Goal: Task Accomplishment & Management: Complete application form

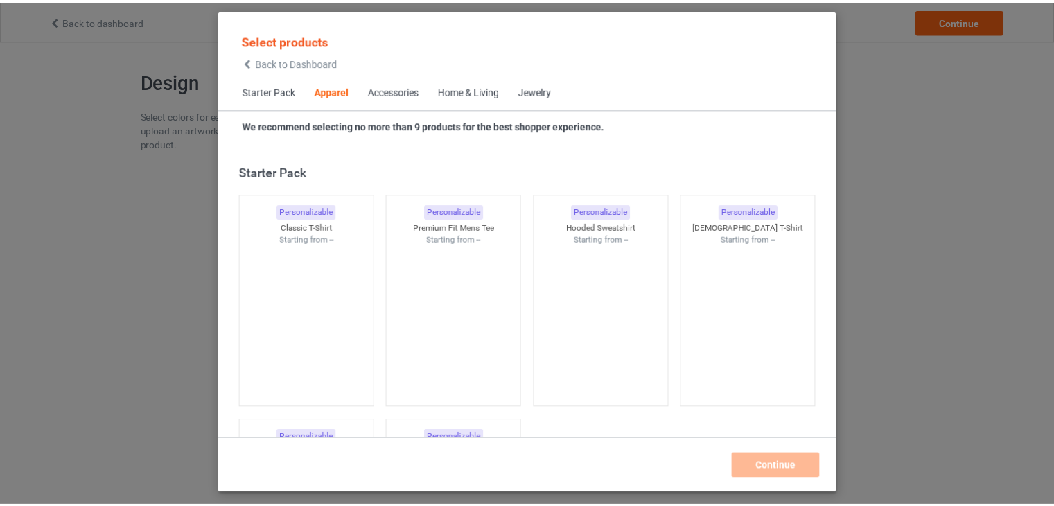
scroll to position [516, 0]
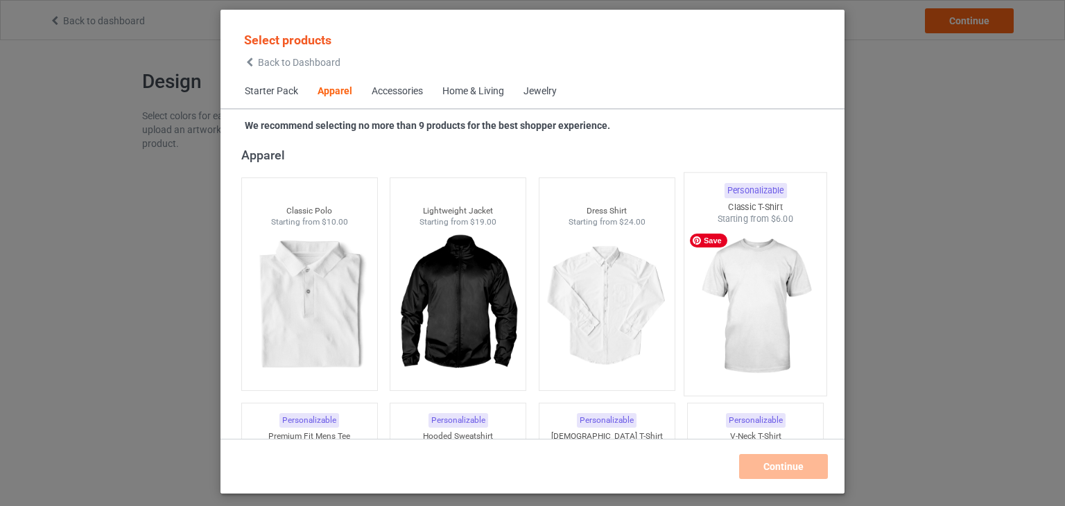
click at [728, 296] on img at bounding box center [755, 306] width 130 height 163
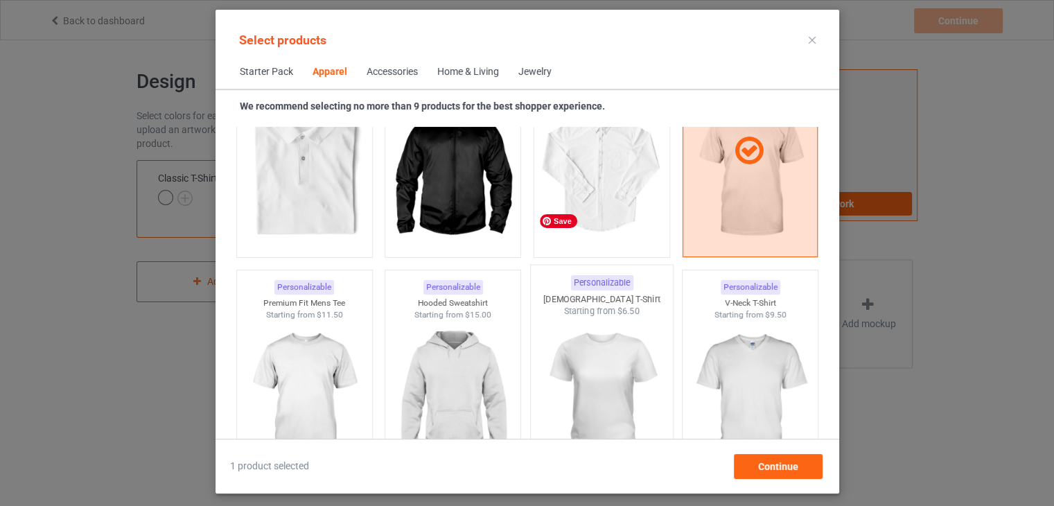
scroll to position [724, 0]
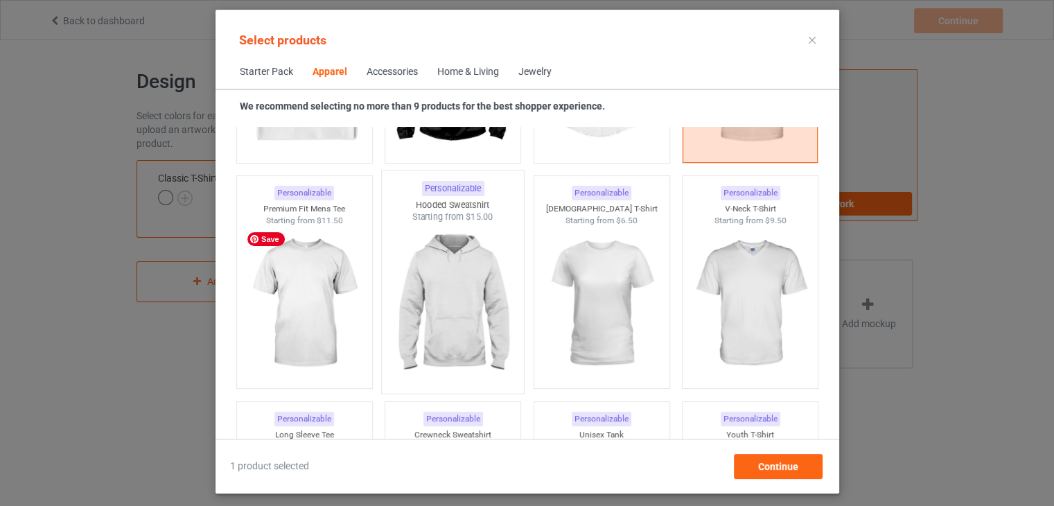
drag, startPoint x: 322, startPoint y: 293, endPoint x: 430, endPoint y: 295, distance: 108.1
click at [323, 293] on img at bounding box center [304, 303] width 124 height 155
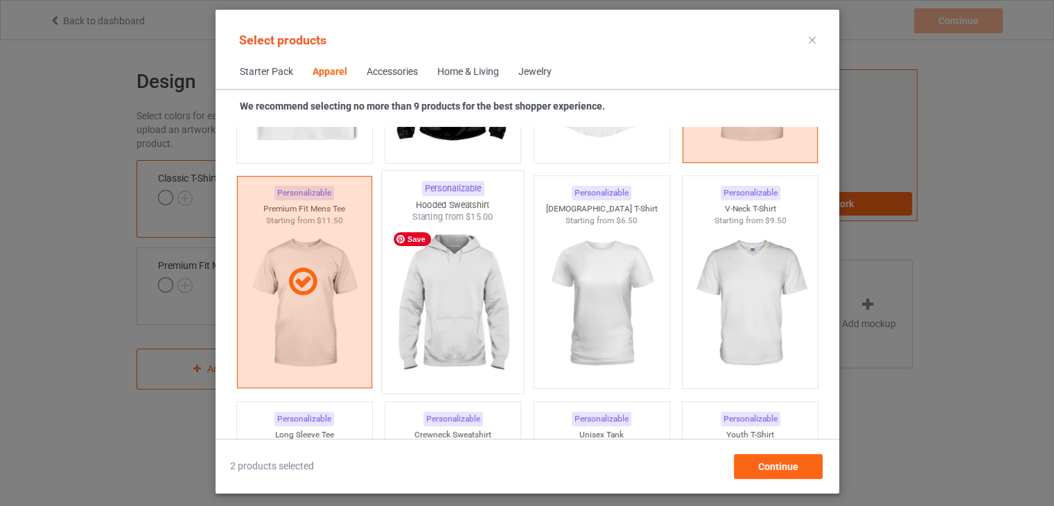
click at [460, 298] on img at bounding box center [452, 304] width 130 height 163
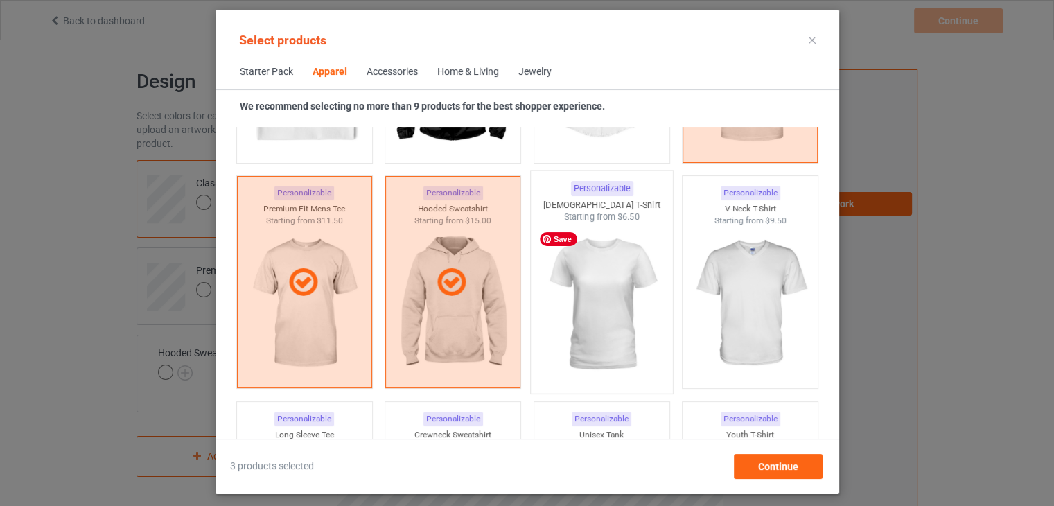
click at [599, 283] on img at bounding box center [601, 304] width 130 height 163
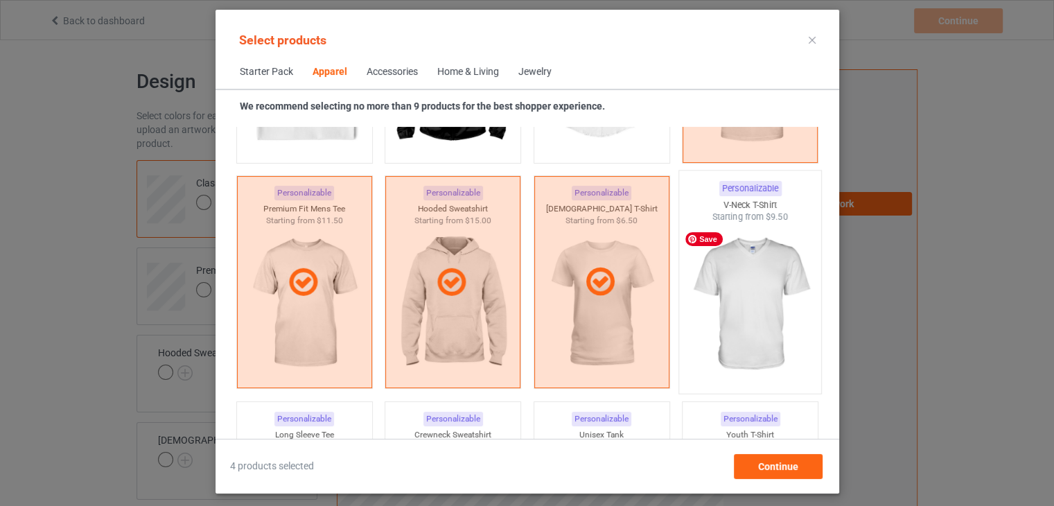
click at [710, 289] on img at bounding box center [750, 304] width 130 height 163
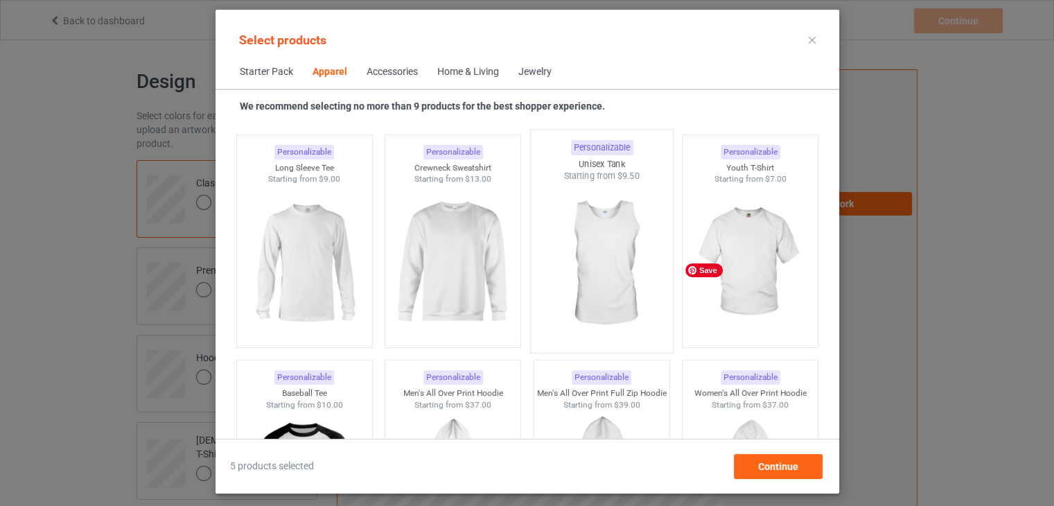
scroll to position [1001, 0]
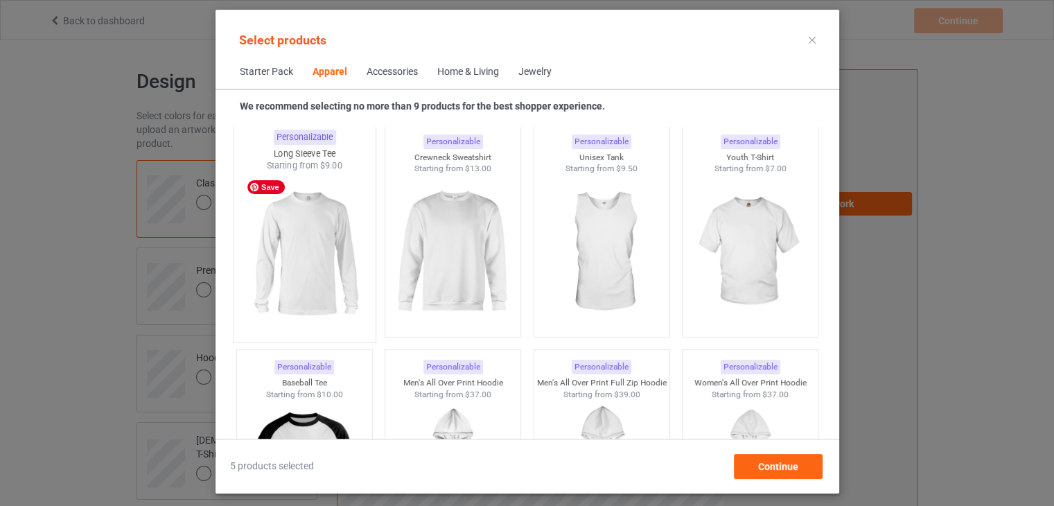
click at [326, 245] on img at bounding box center [304, 253] width 130 height 163
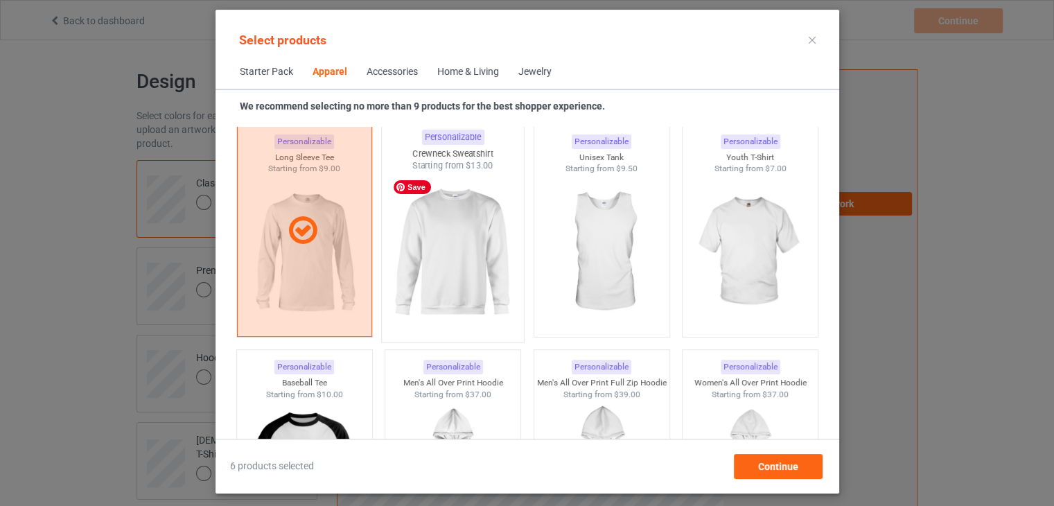
click at [462, 261] on img at bounding box center [452, 253] width 130 height 163
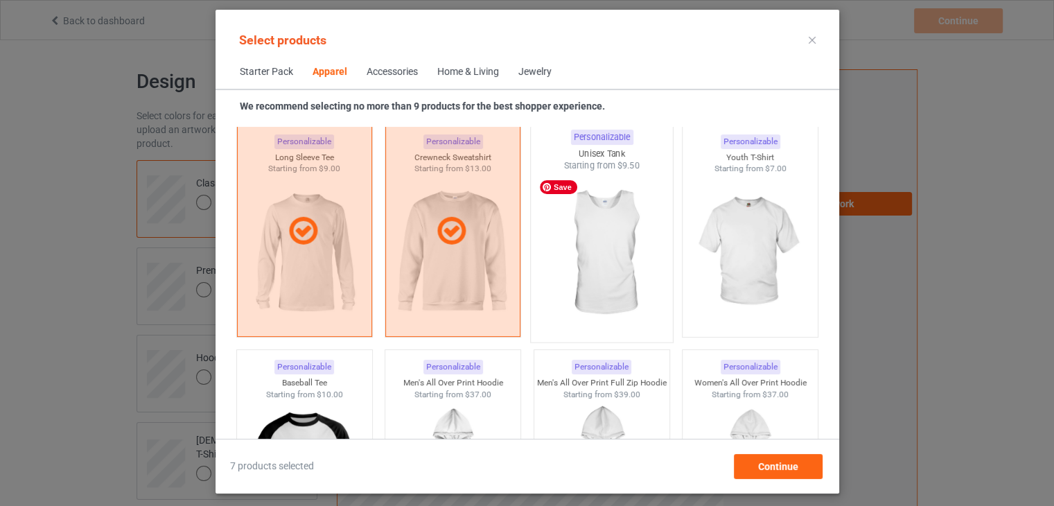
click at [574, 255] on img at bounding box center [601, 253] width 130 height 163
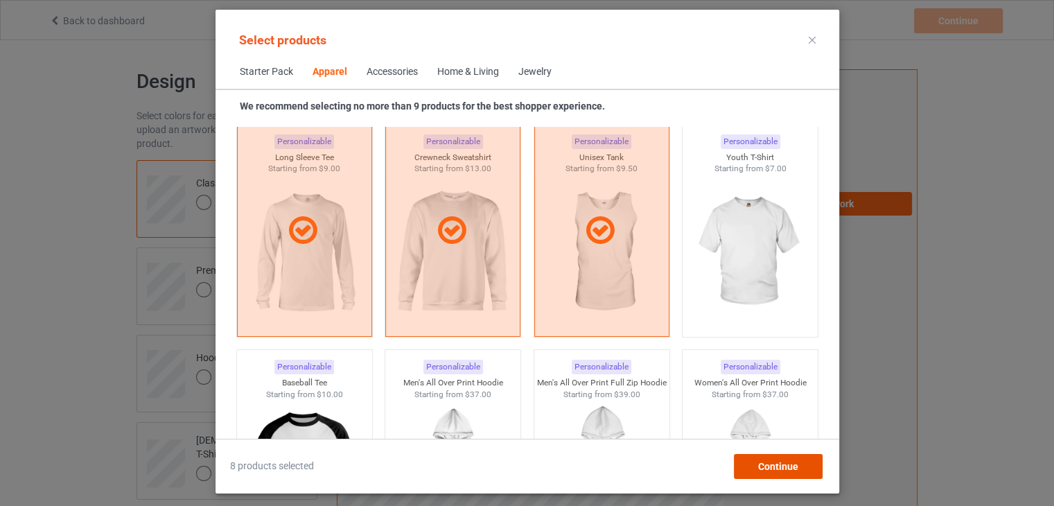
click at [773, 465] on span "Continue" at bounding box center [778, 466] width 40 height 11
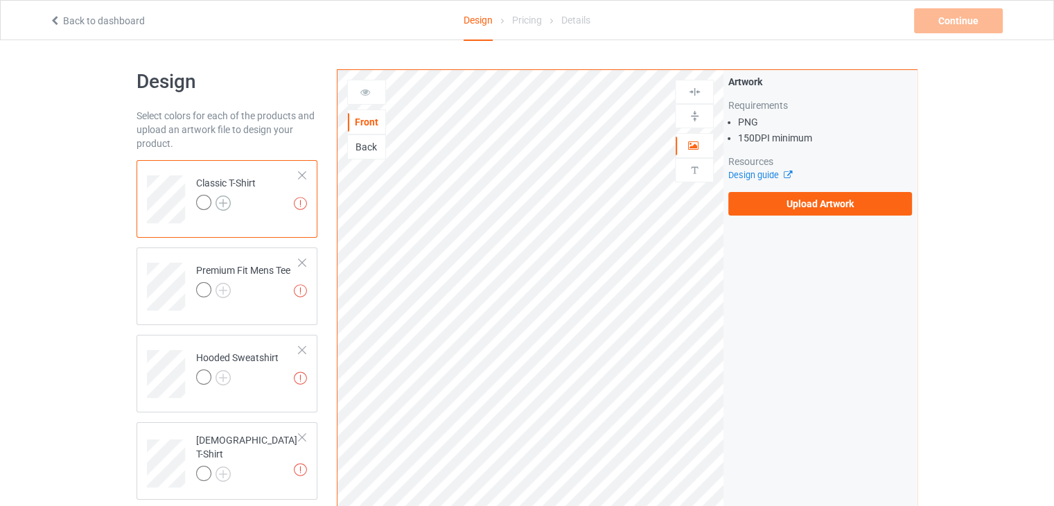
click at [220, 205] on img at bounding box center [223, 202] width 15 height 15
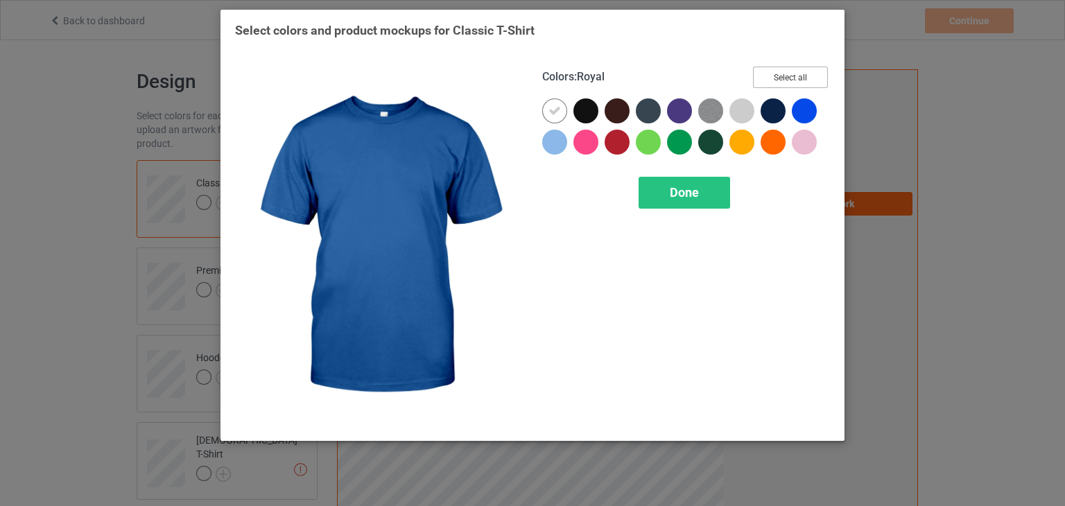
click at [787, 80] on button "Select all" at bounding box center [790, 77] width 75 height 21
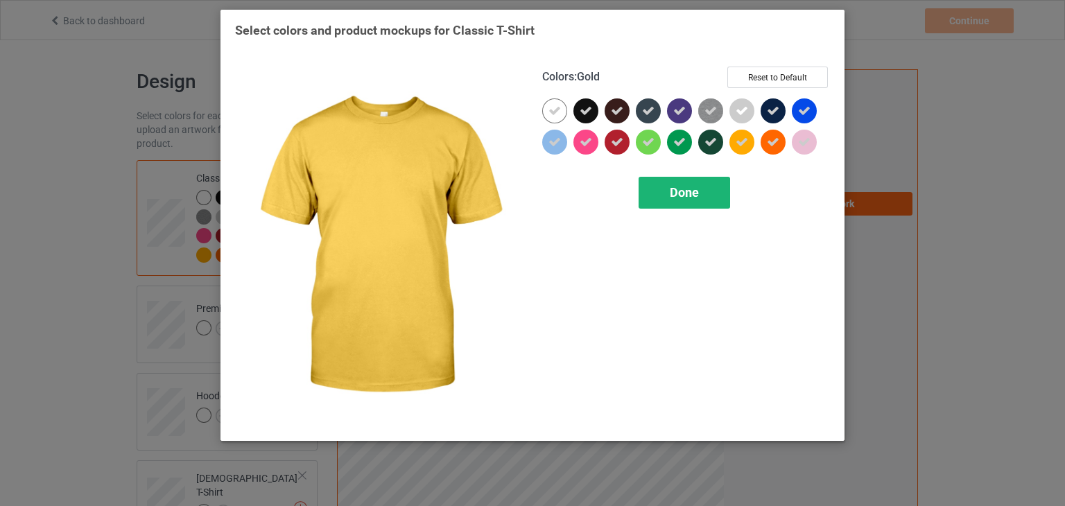
click at [692, 200] on div "Done" at bounding box center [683, 193] width 91 height 32
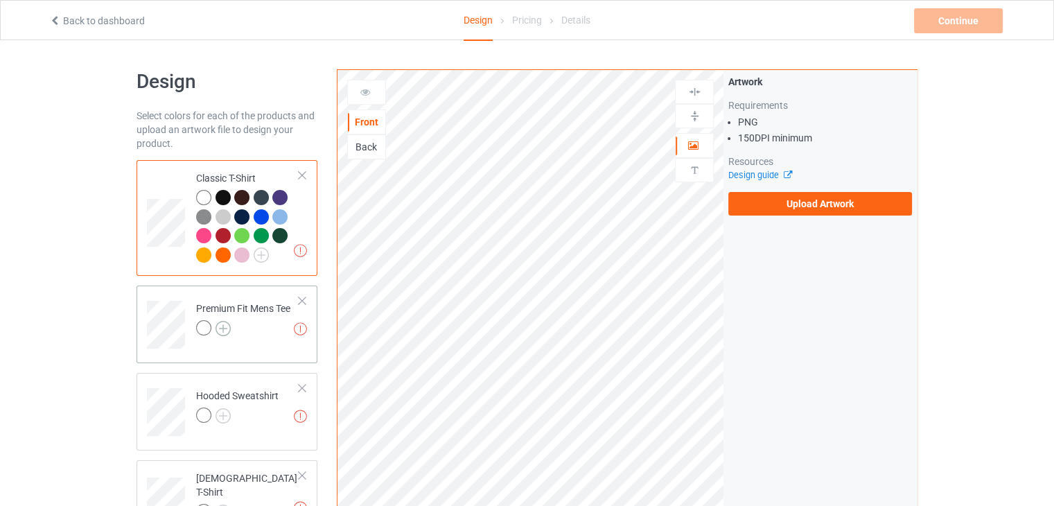
click at [221, 330] on img at bounding box center [223, 328] width 15 height 15
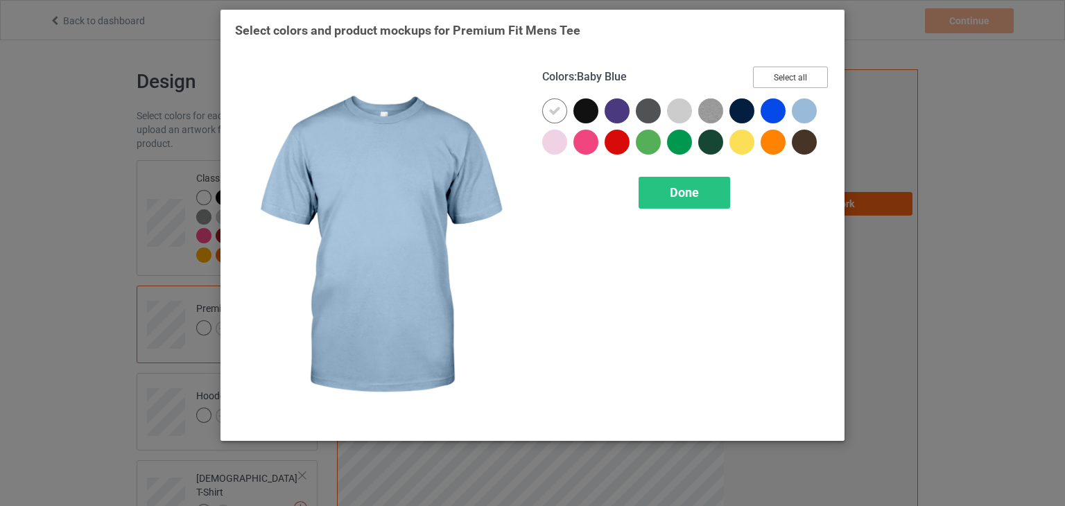
click at [793, 76] on button "Select all" at bounding box center [790, 77] width 75 height 21
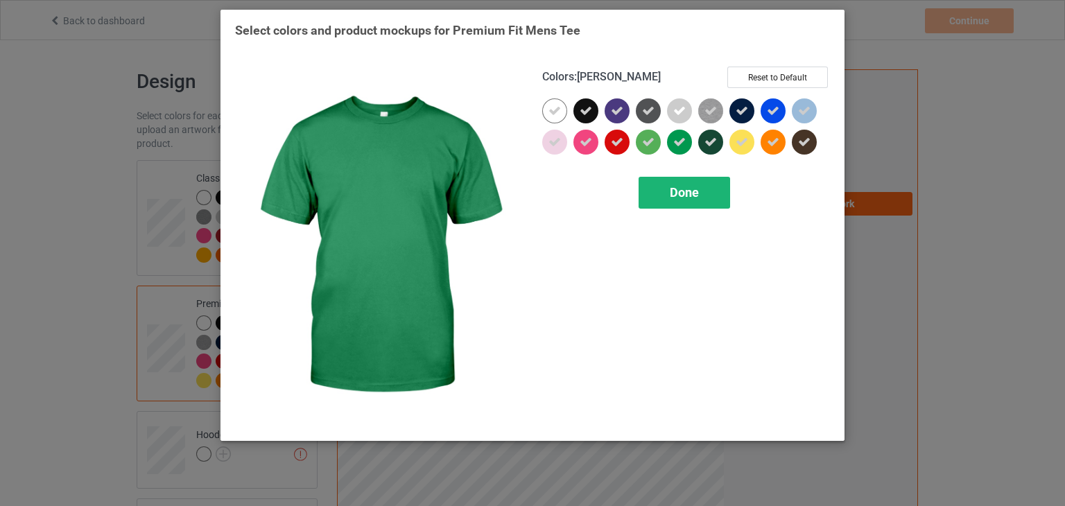
click at [663, 193] on div "Done" at bounding box center [683, 193] width 91 height 32
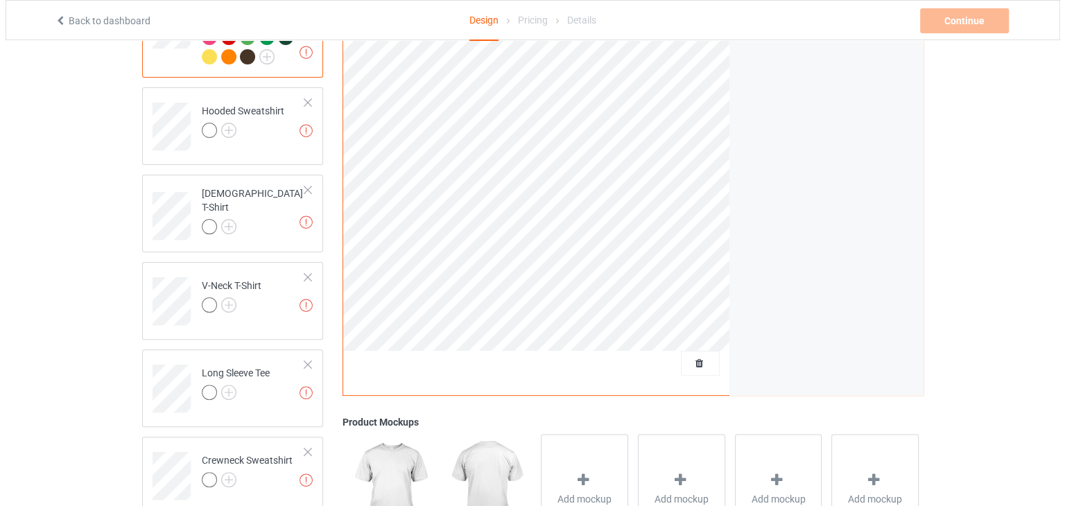
scroll to position [347, 0]
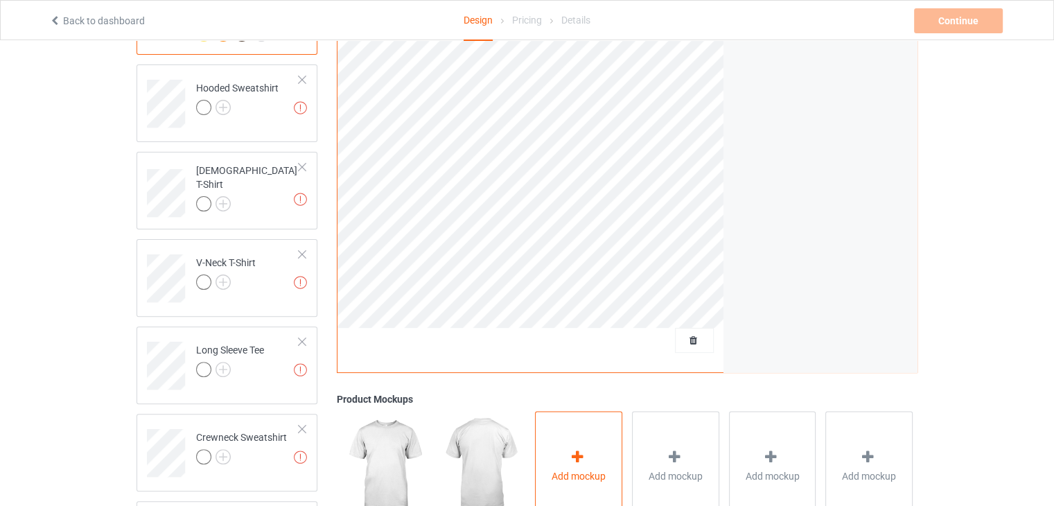
click at [574, 453] on icon at bounding box center [577, 456] width 17 height 15
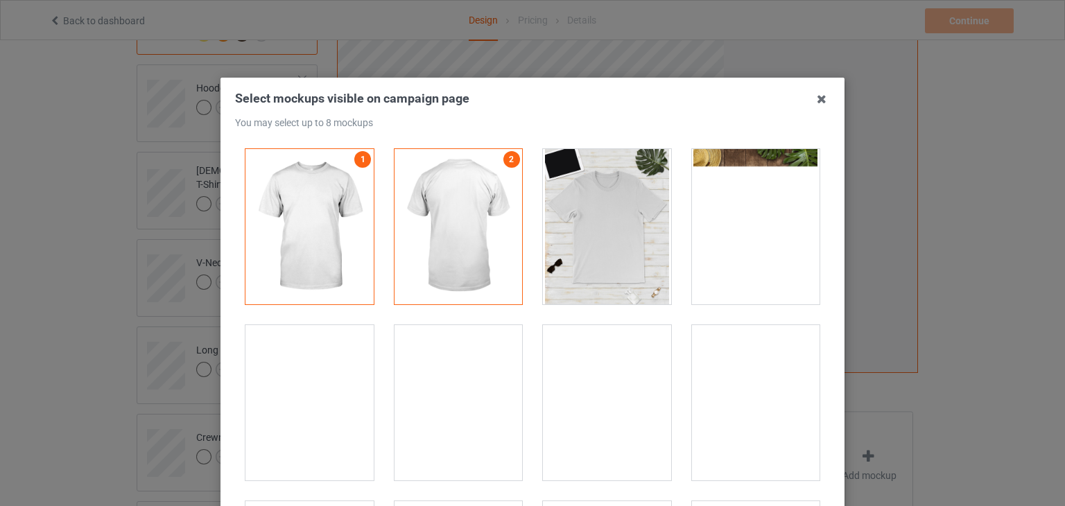
click at [781, 228] on div at bounding box center [756, 226] width 128 height 155
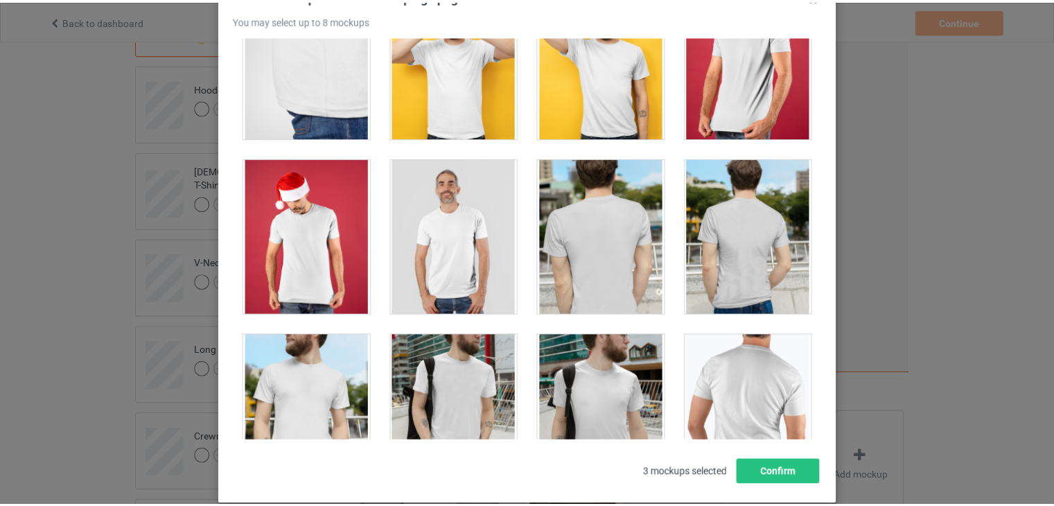
scroll to position [178, 0]
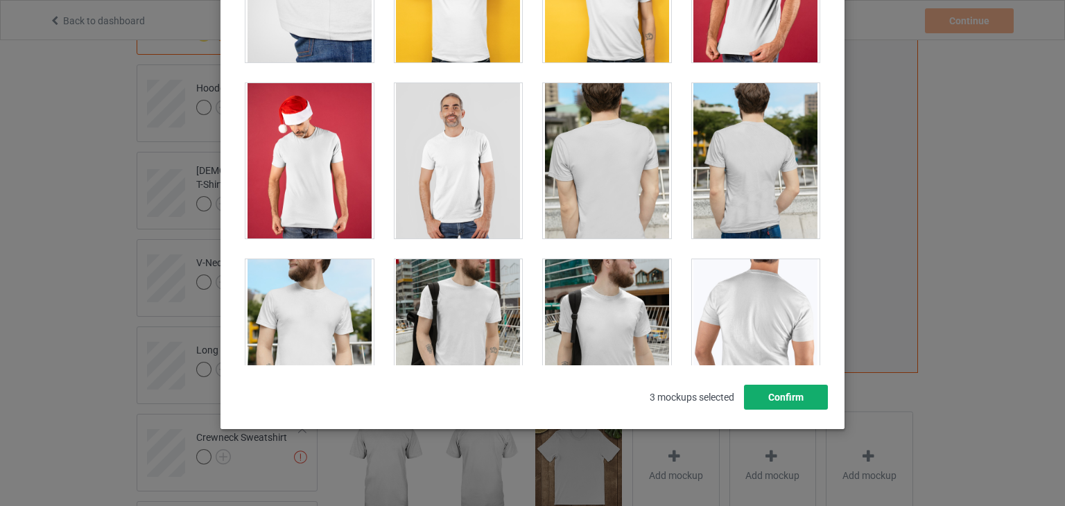
click at [757, 389] on button "Confirm" at bounding box center [786, 397] width 84 height 25
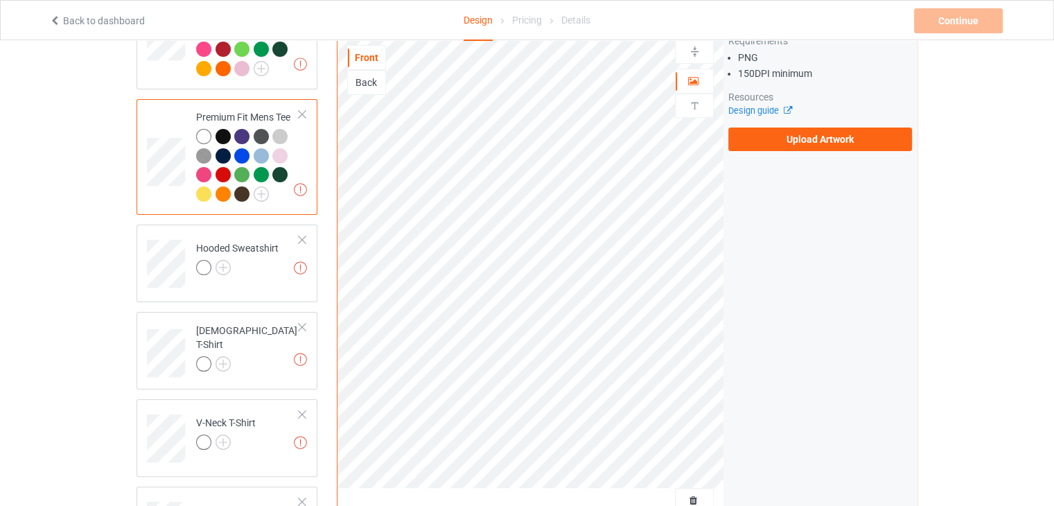
scroll to position [0, 0]
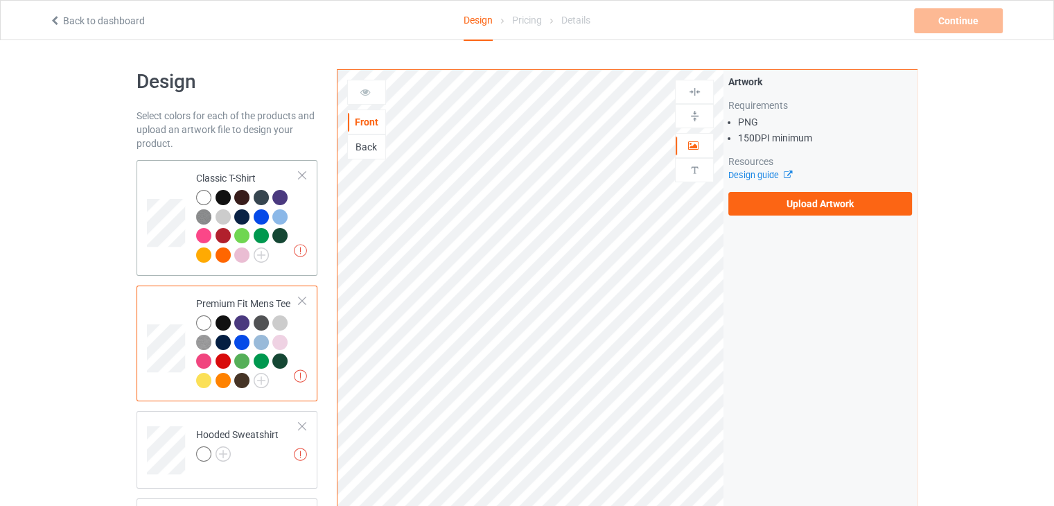
click at [299, 181] on td "Missing artworks Classic T-Shirt" at bounding box center [248, 218] width 119 height 105
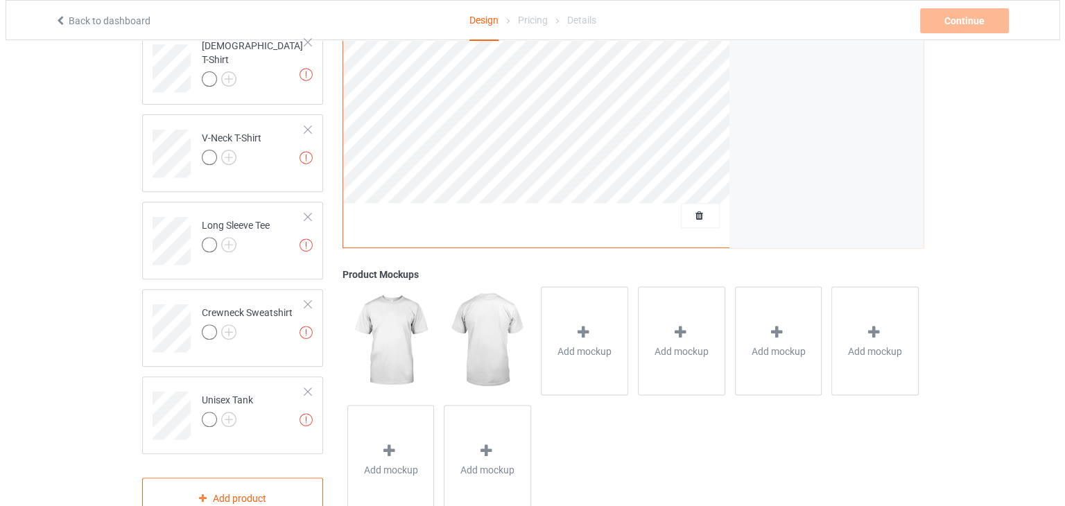
scroll to position [512, 0]
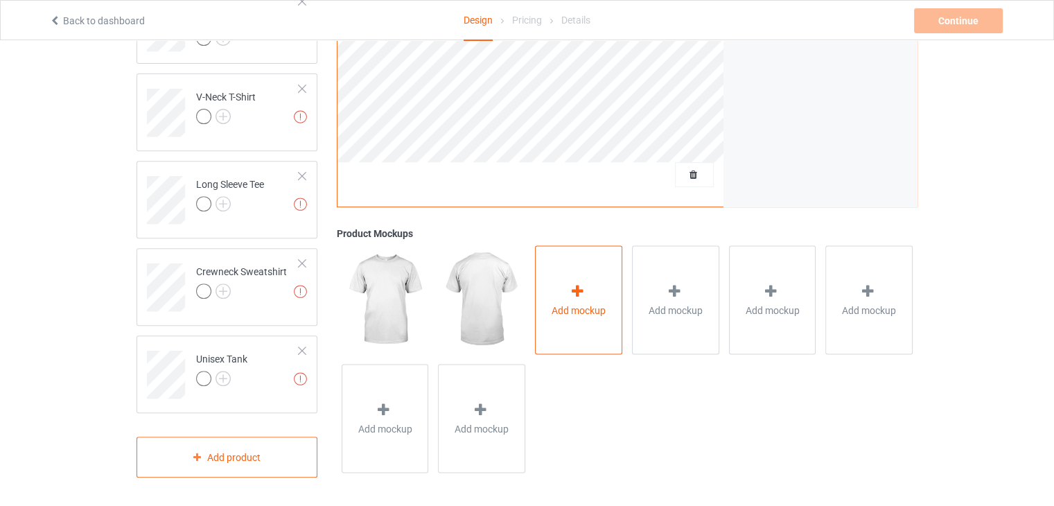
click at [561, 288] on div "Add mockup" at bounding box center [578, 299] width 87 height 109
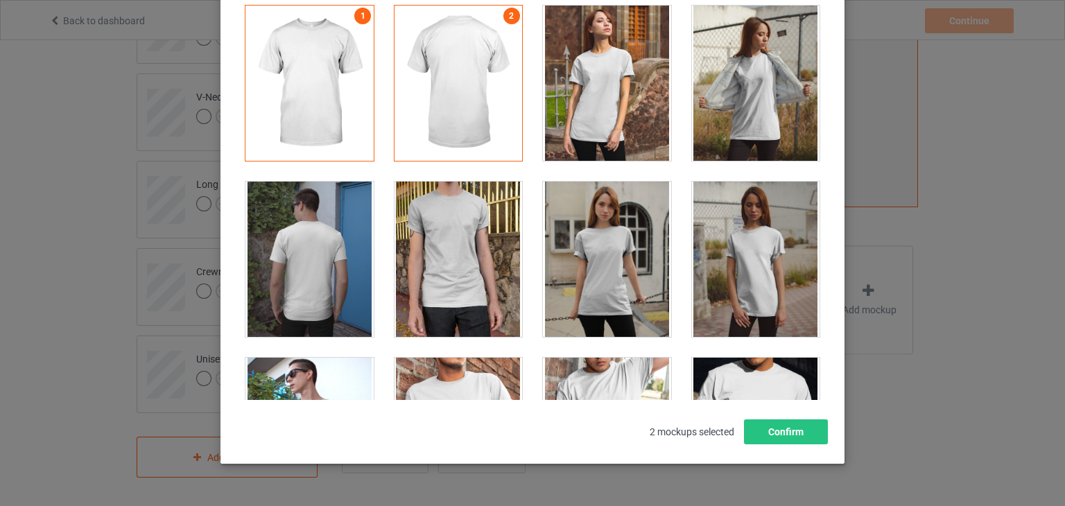
scroll to position [19808, 0]
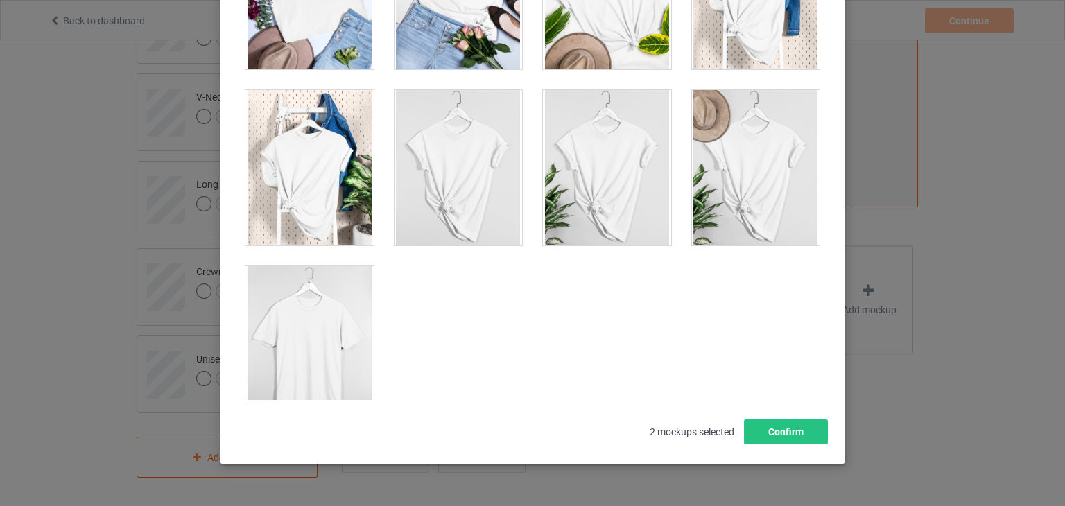
click at [290, 284] on div at bounding box center [309, 343] width 128 height 155
click at [307, 148] on div at bounding box center [309, 167] width 128 height 155
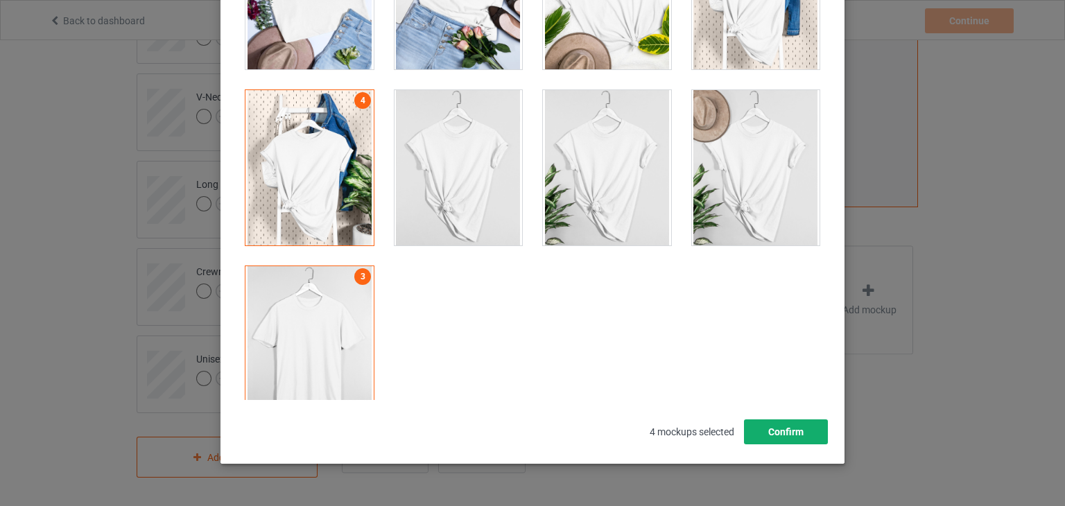
click at [766, 433] on button "Confirm" at bounding box center [786, 431] width 84 height 25
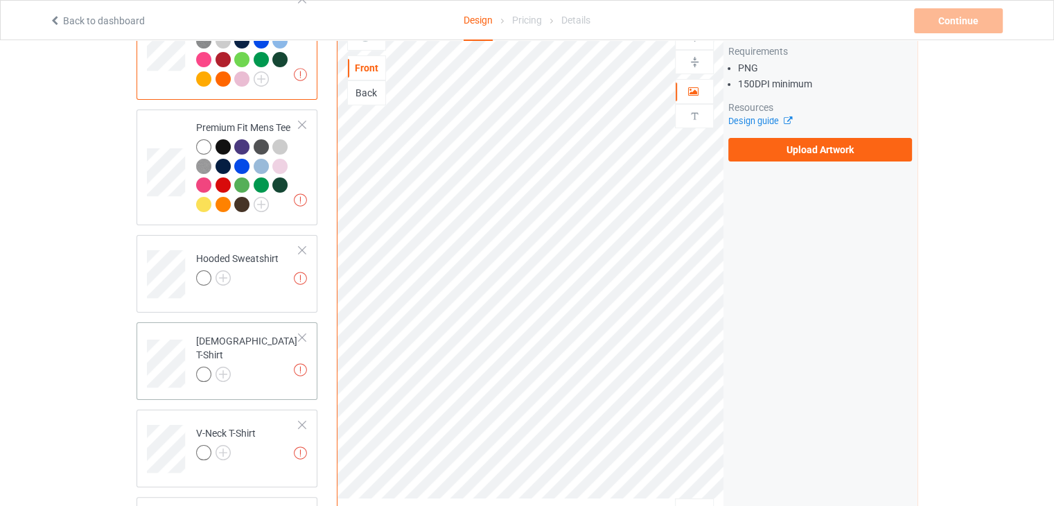
scroll to position [277, 0]
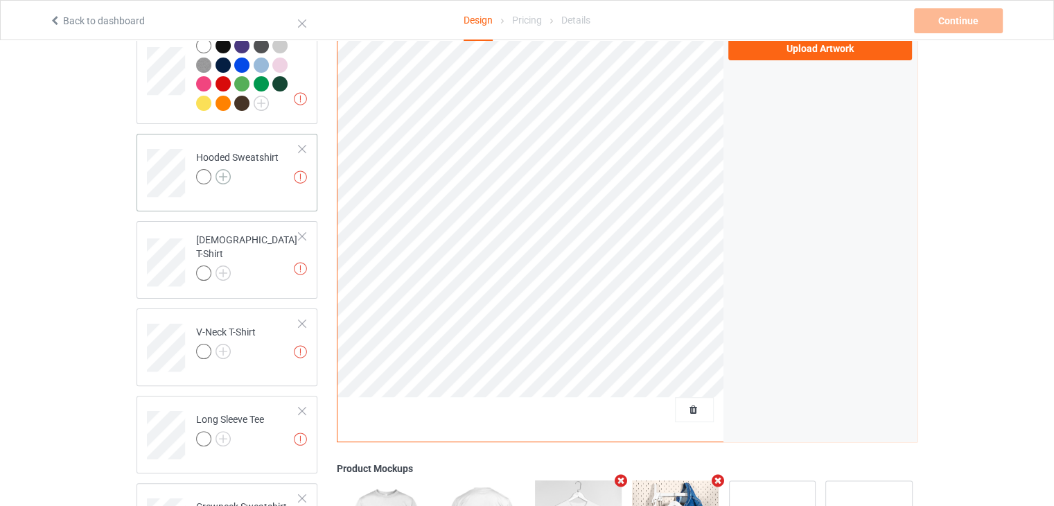
click at [223, 176] on img at bounding box center [223, 176] width 15 height 15
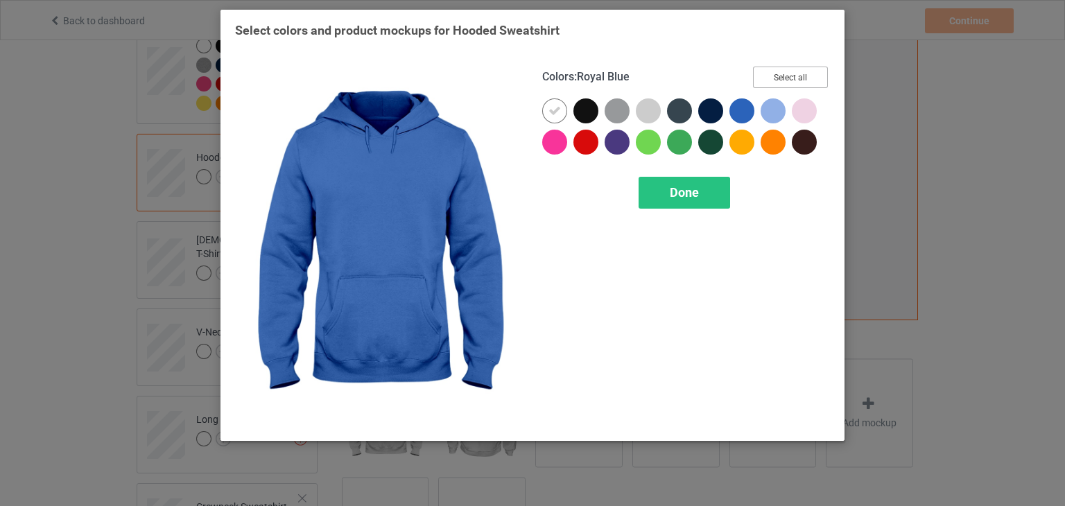
click at [773, 69] on button "Select all" at bounding box center [790, 77] width 75 height 21
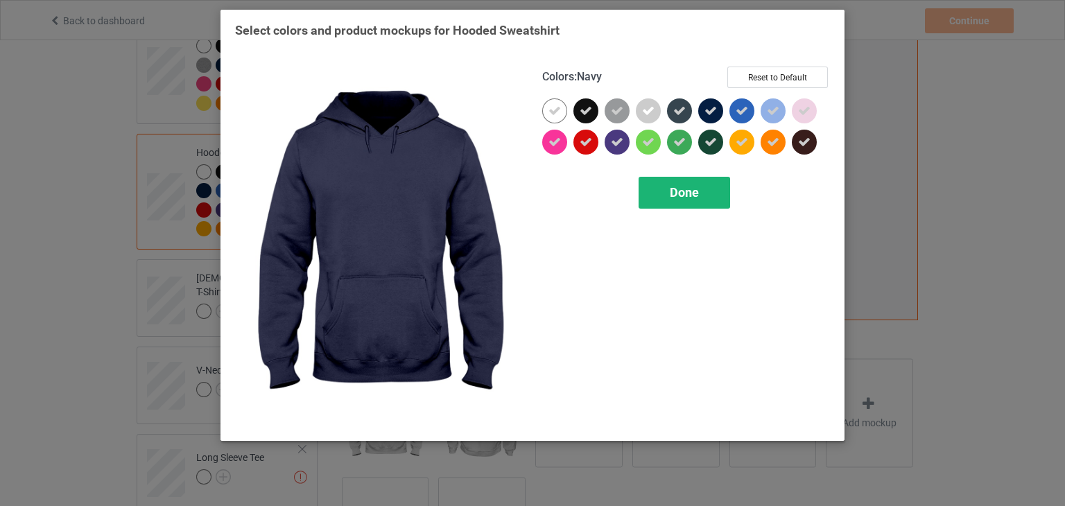
click at [683, 195] on span "Done" at bounding box center [684, 192] width 29 height 15
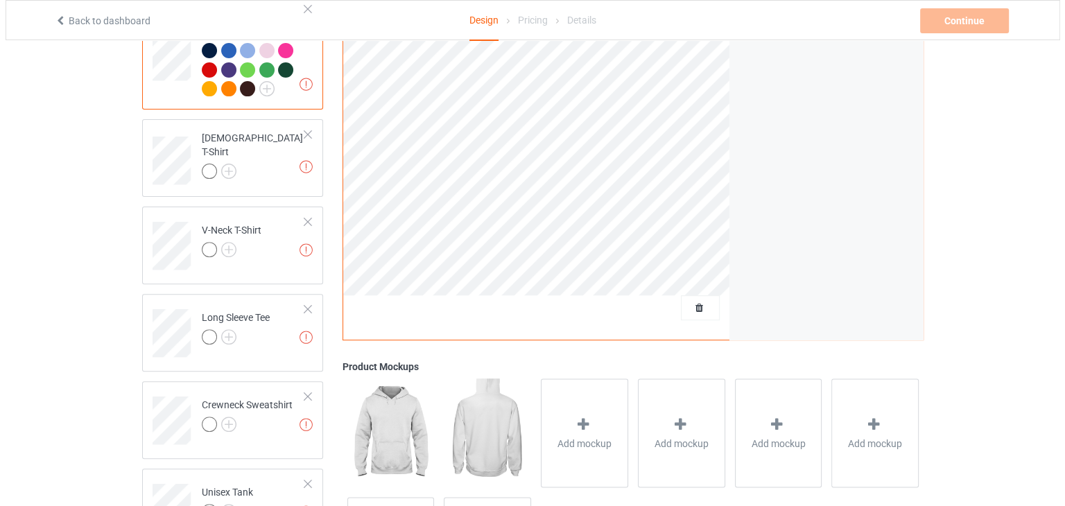
scroll to position [550, 0]
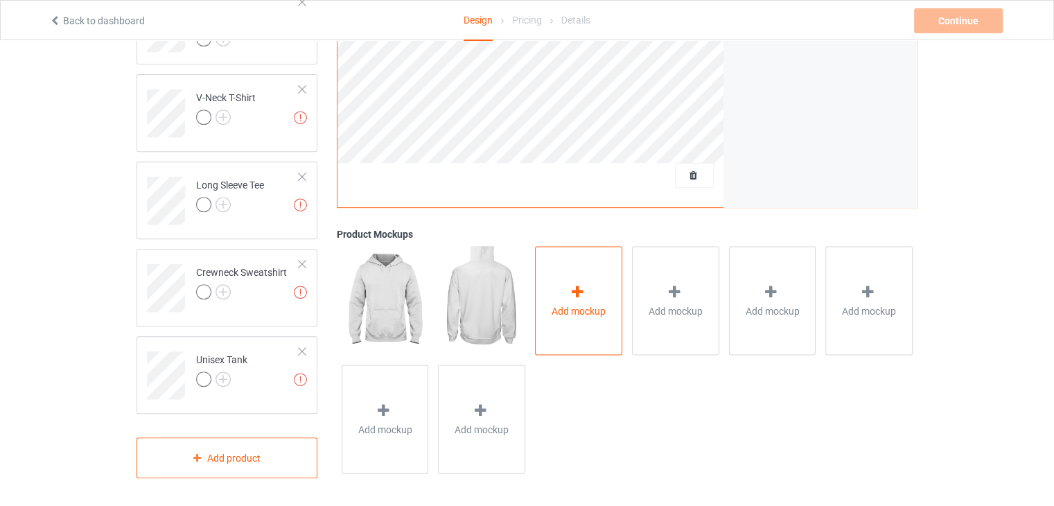
click at [584, 260] on div "Add mockup" at bounding box center [578, 300] width 87 height 109
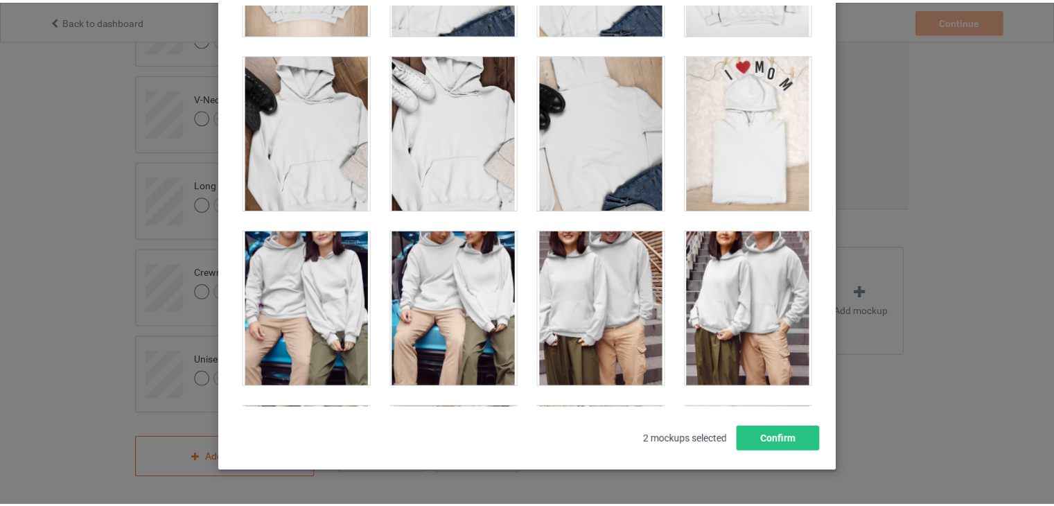
scroll to position [6012, 0]
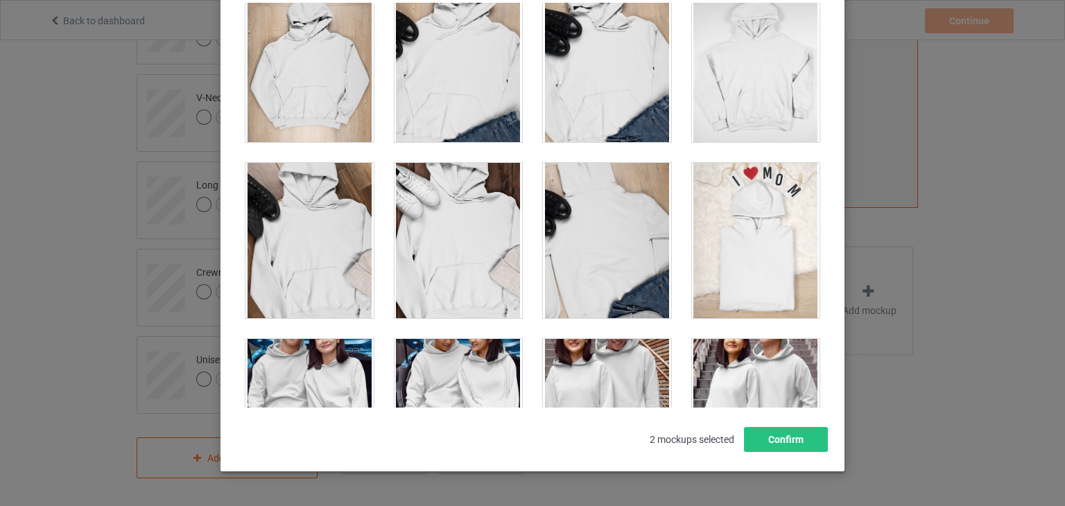
click at [600, 265] on div at bounding box center [607, 240] width 128 height 155
click at [767, 444] on button "Confirm" at bounding box center [786, 439] width 84 height 25
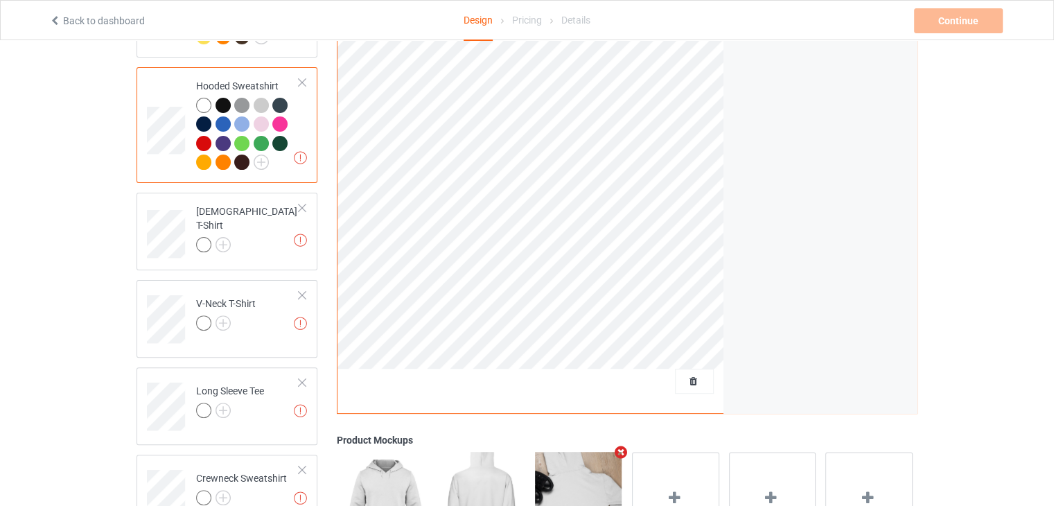
scroll to position [411, 0]
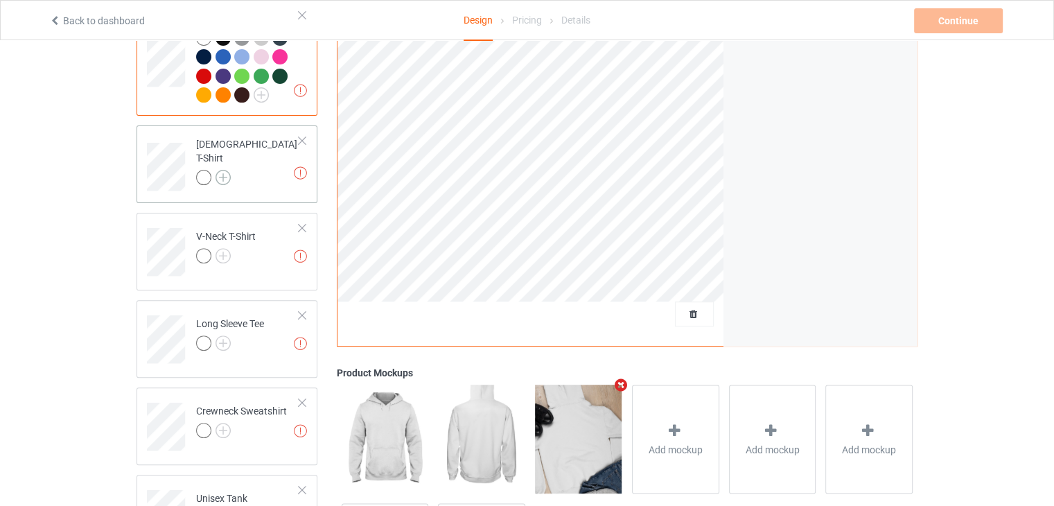
click at [225, 170] on img at bounding box center [223, 177] width 15 height 15
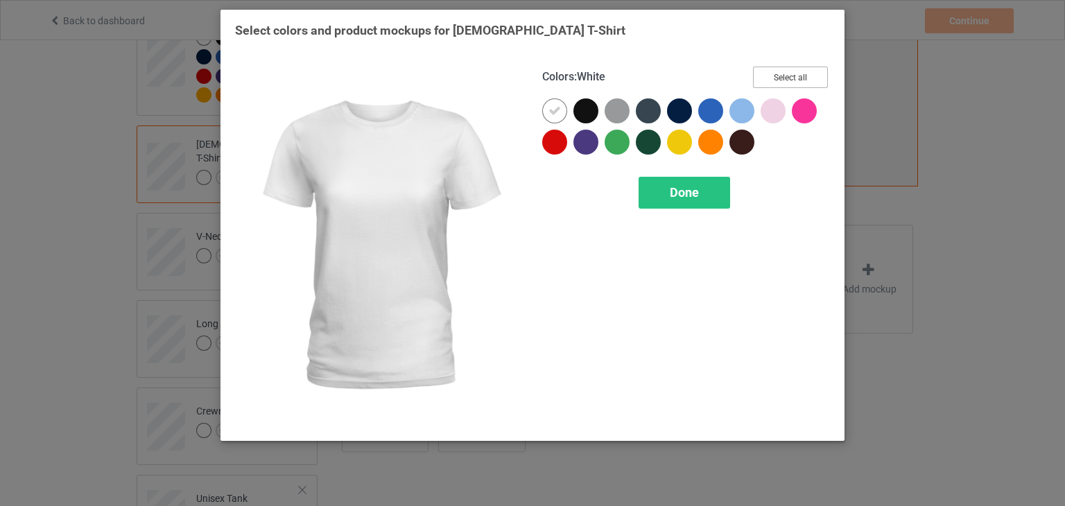
click at [794, 75] on button "Select all" at bounding box center [790, 77] width 75 height 21
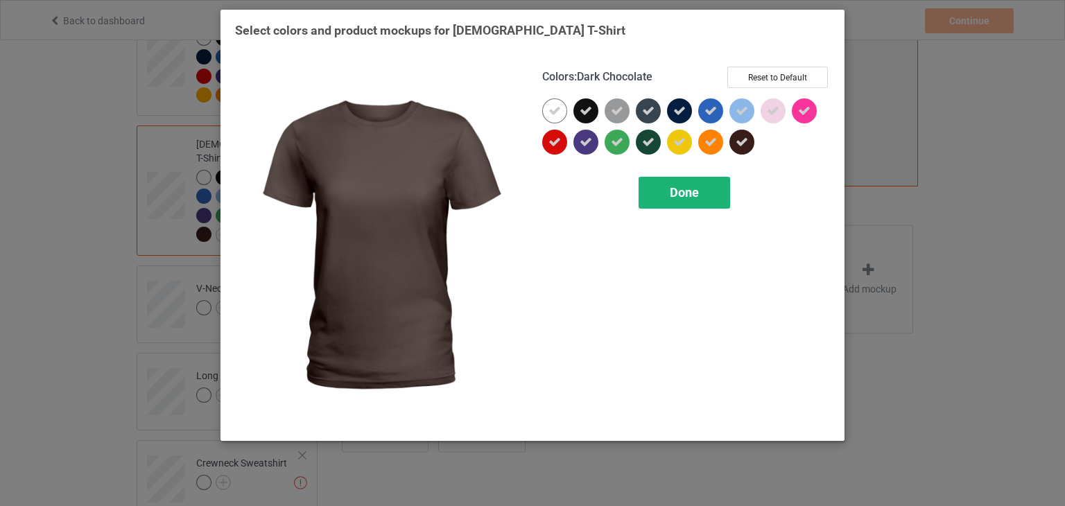
click at [700, 186] on div "Done" at bounding box center [683, 193] width 91 height 32
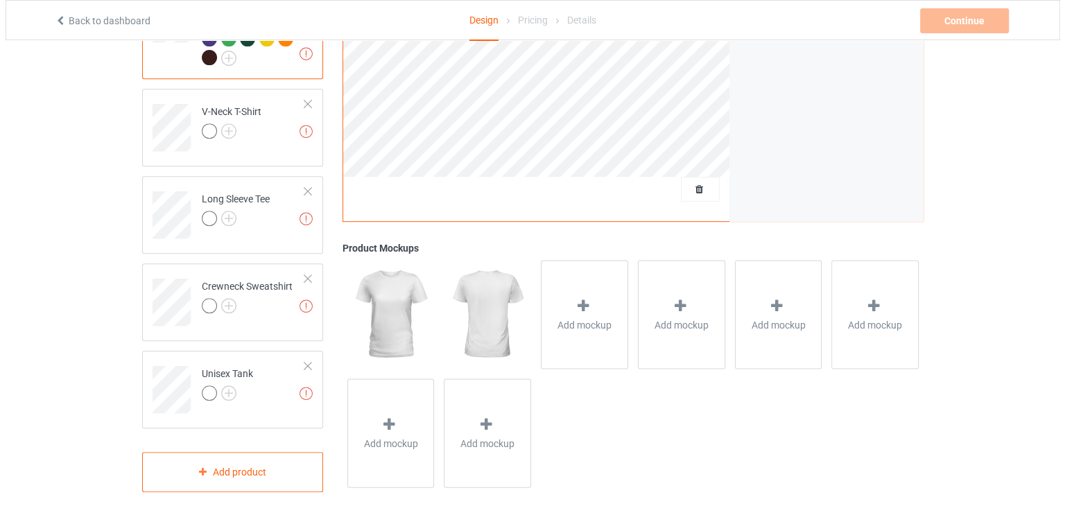
scroll to position [588, 0]
click at [574, 279] on div "Add mockup" at bounding box center [578, 314] width 87 height 109
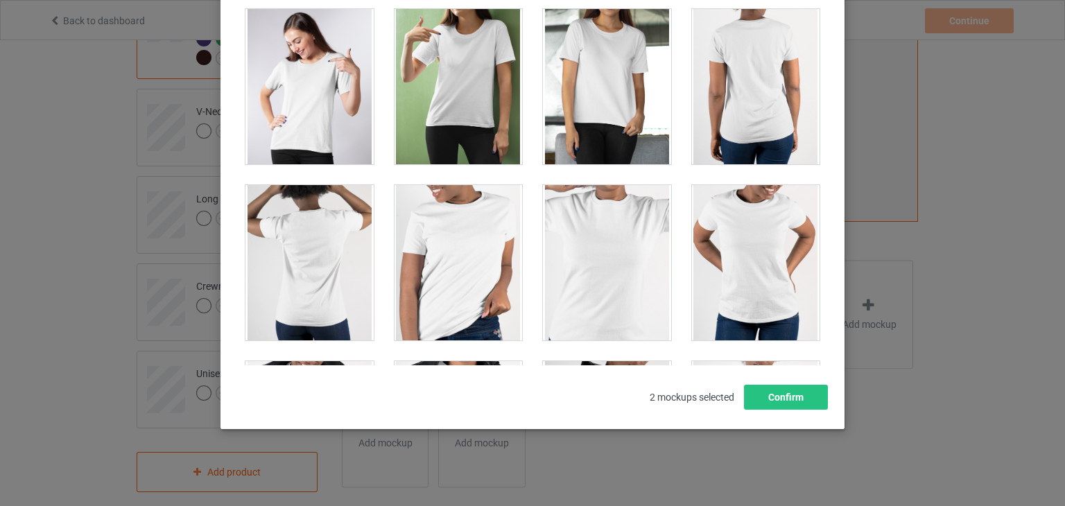
scroll to position [901, 0]
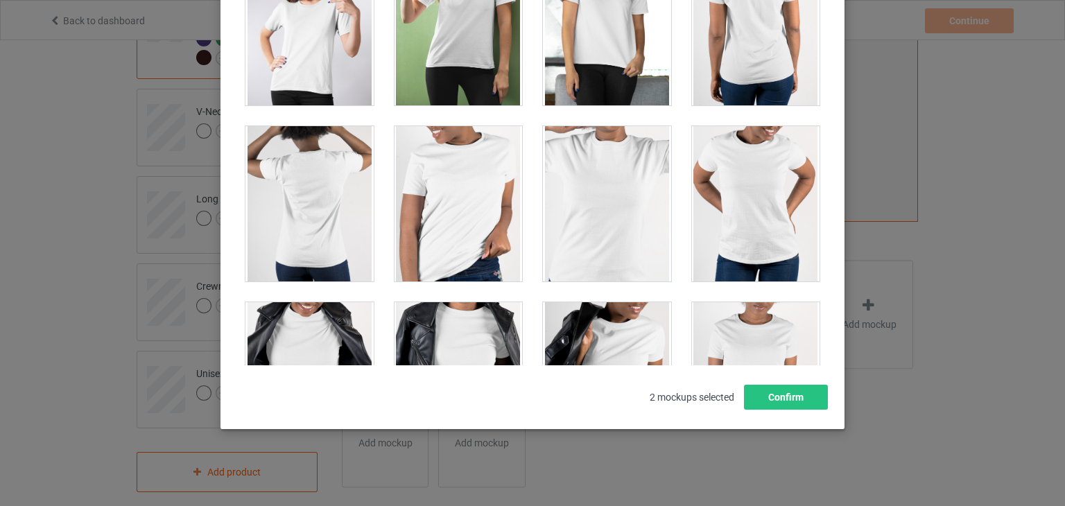
click at [623, 206] on div at bounding box center [607, 203] width 128 height 155
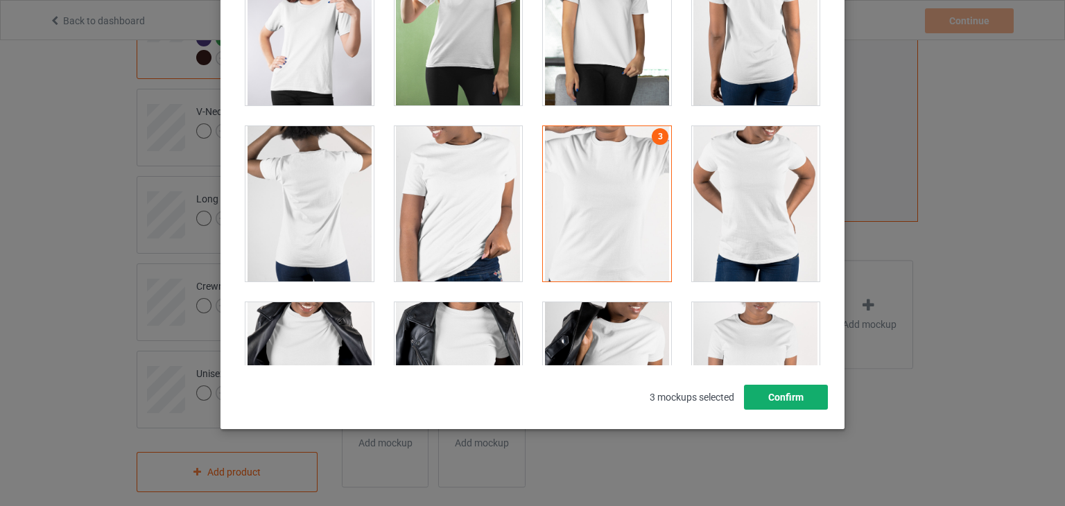
click at [798, 387] on button "Confirm" at bounding box center [786, 397] width 84 height 25
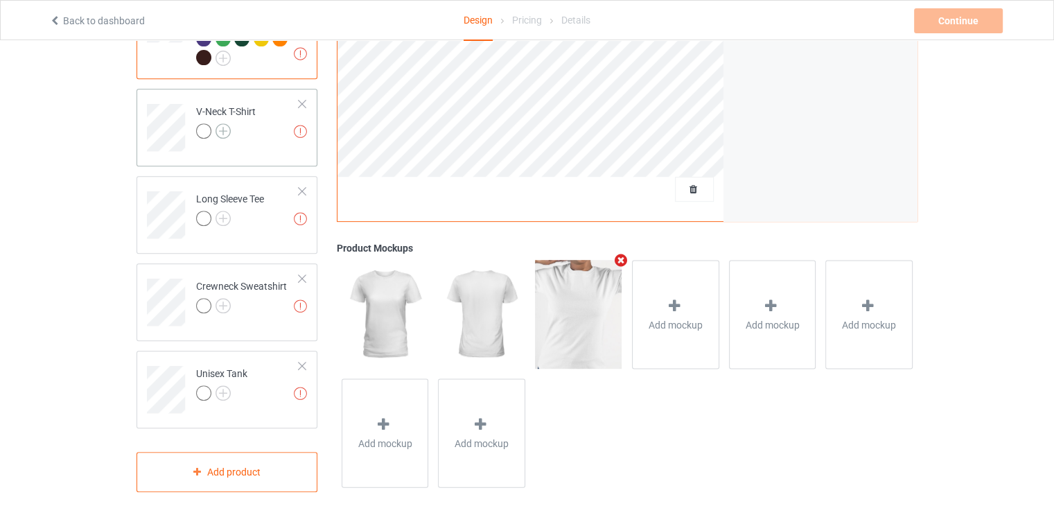
click at [222, 123] on img at bounding box center [223, 130] width 15 height 15
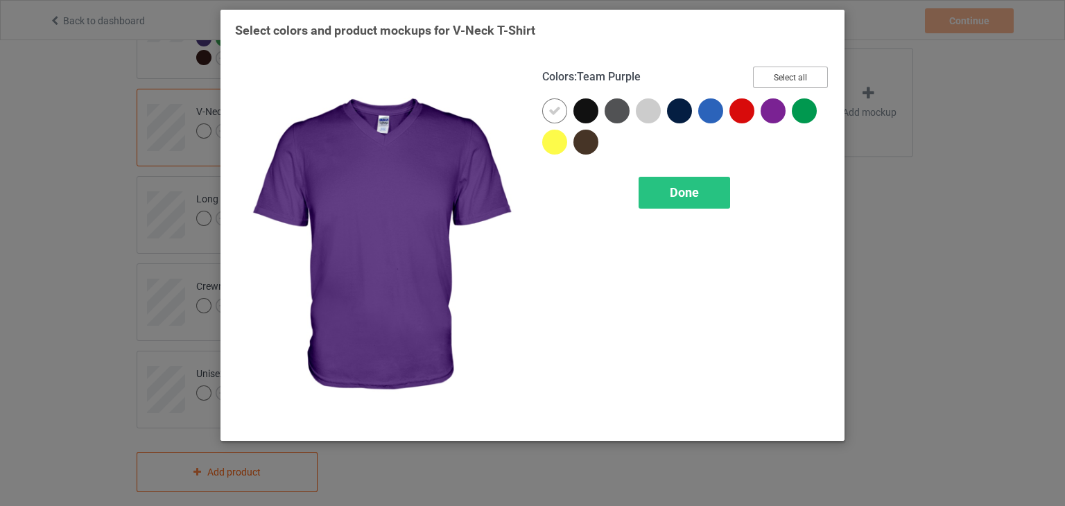
click at [801, 69] on button "Select all" at bounding box center [790, 77] width 75 height 21
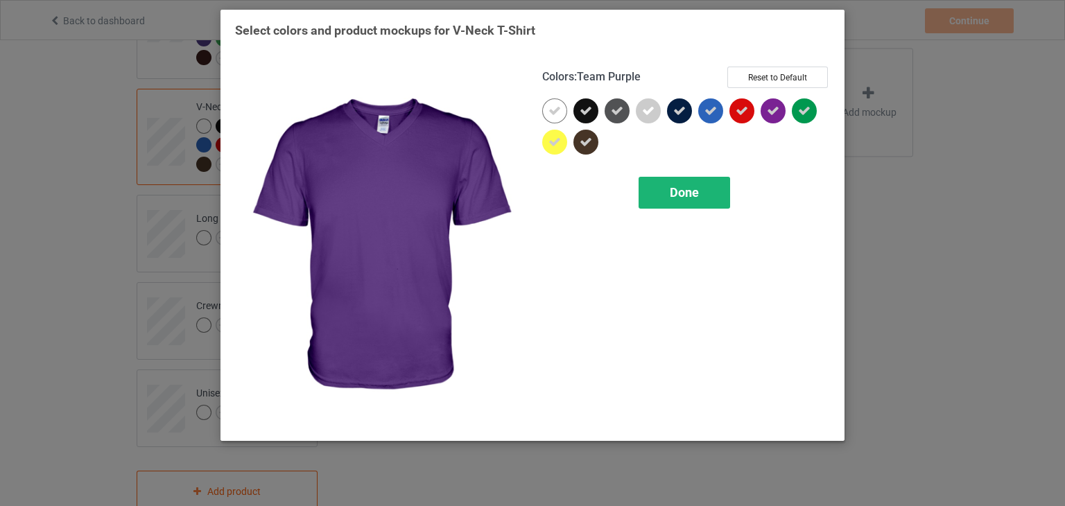
click at [703, 198] on div "Done" at bounding box center [683, 193] width 91 height 32
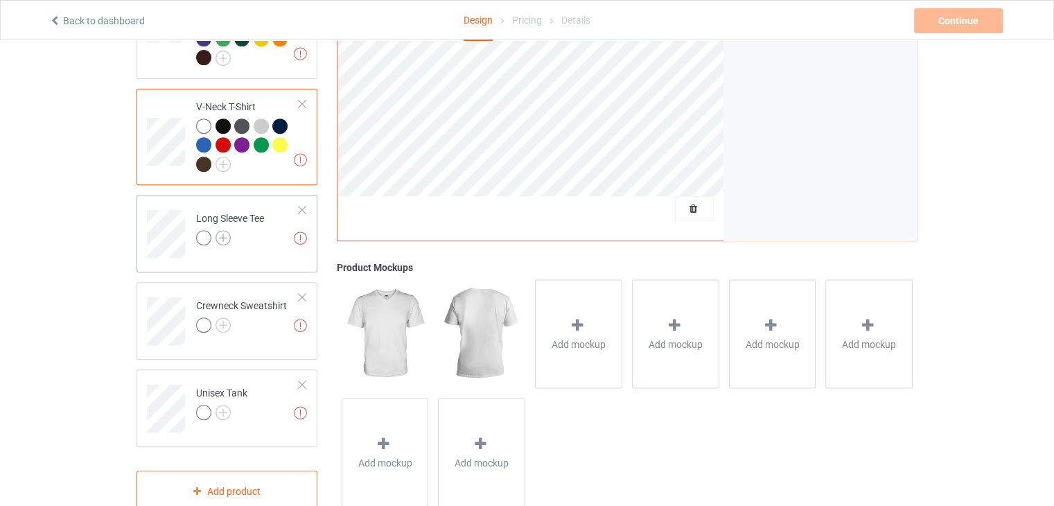
click at [217, 230] on img at bounding box center [223, 237] width 15 height 15
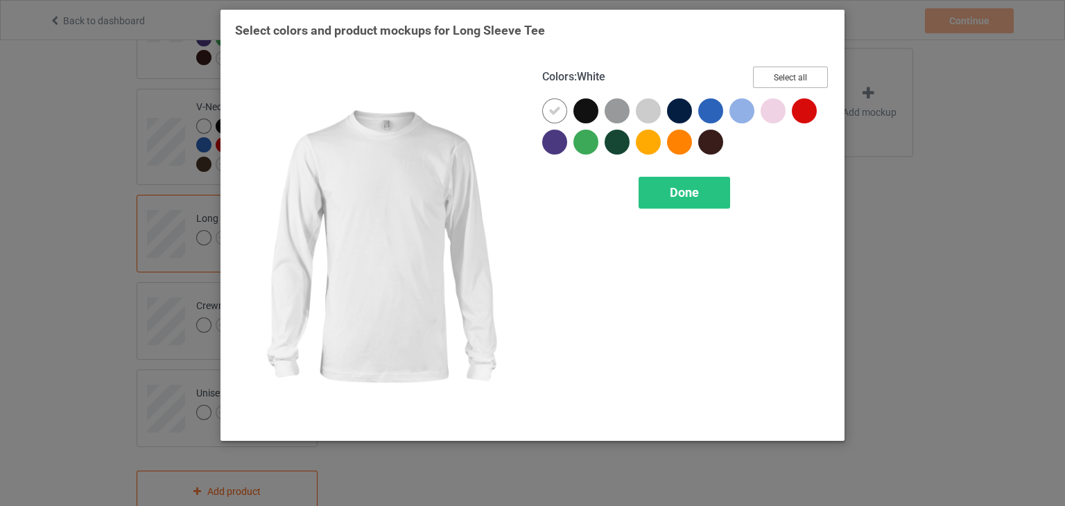
click at [760, 73] on button "Select all" at bounding box center [790, 77] width 75 height 21
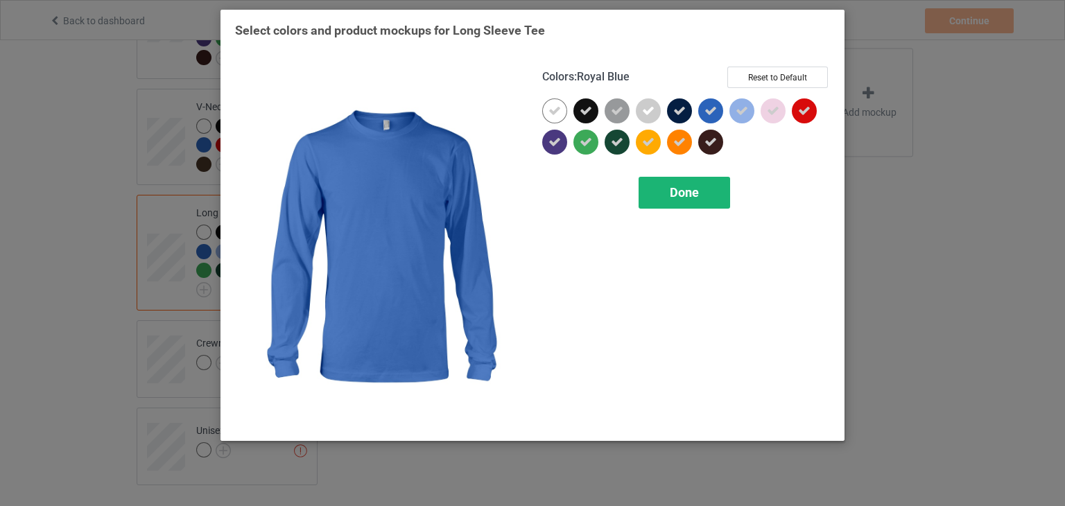
click at [690, 189] on span "Done" at bounding box center [684, 192] width 29 height 15
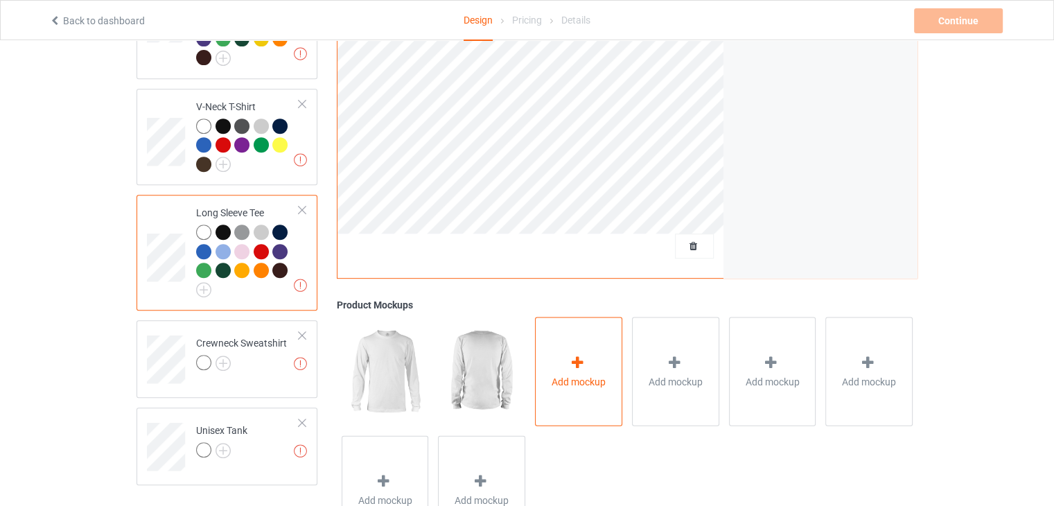
click at [581, 356] on icon at bounding box center [577, 363] width 17 height 15
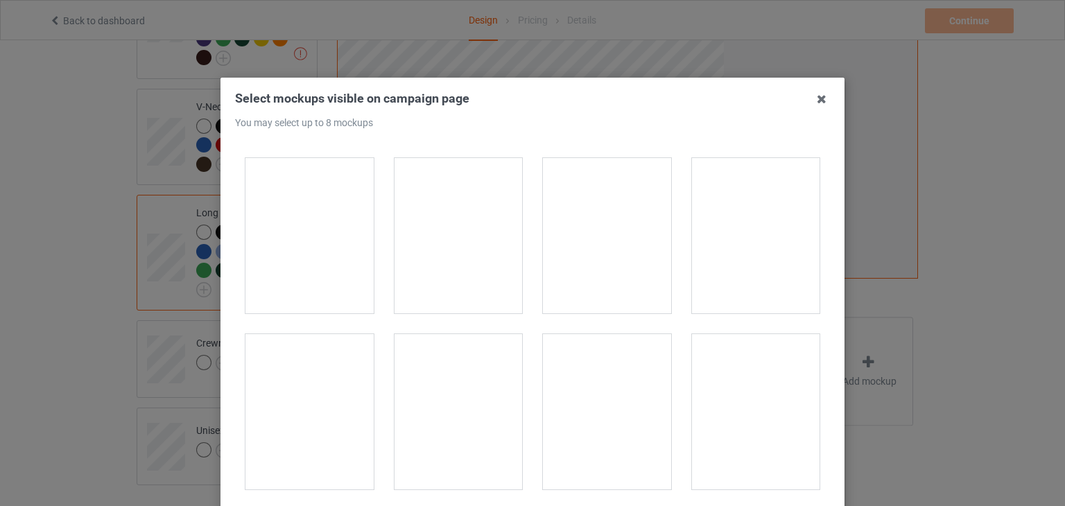
scroll to position [2634, 0]
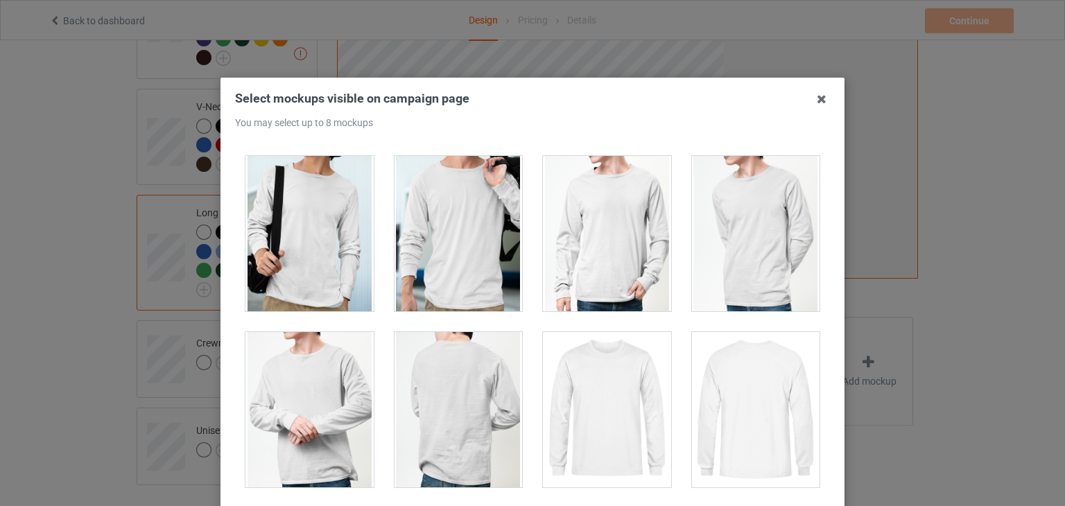
click at [276, 216] on div at bounding box center [309, 233] width 128 height 155
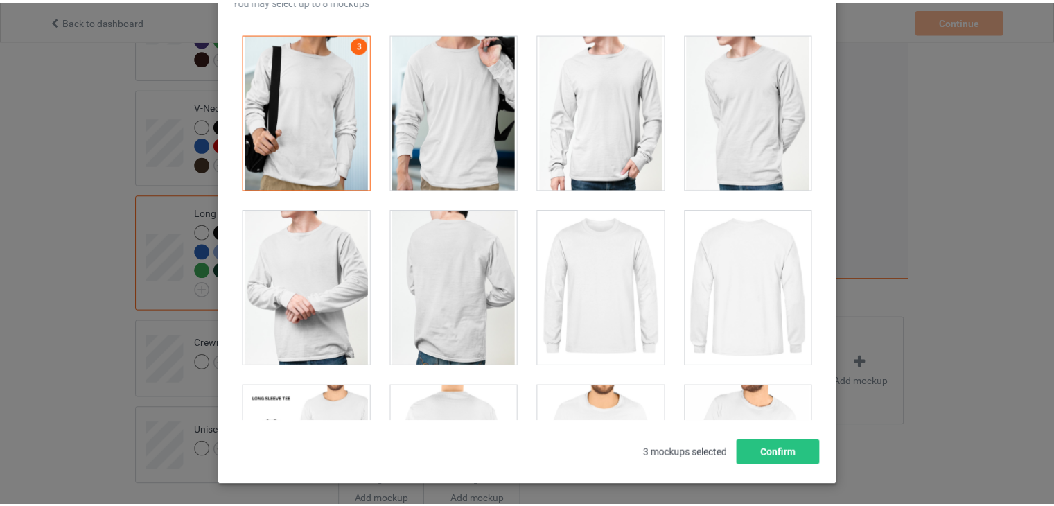
scroll to position [178, 0]
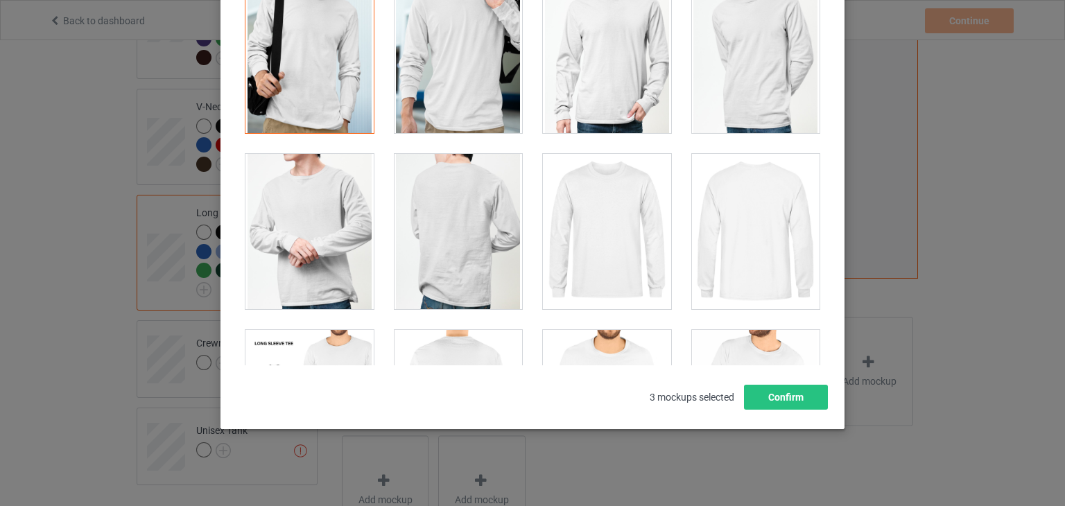
click at [773, 380] on div "Select mockups visible on campaign page You may select up to 8 mockups 1 2 3 3 …" at bounding box center [532, 160] width 595 height 497
click at [776, 392] on button "Confirm" at bounding box center [786, 397] width 84 height 25
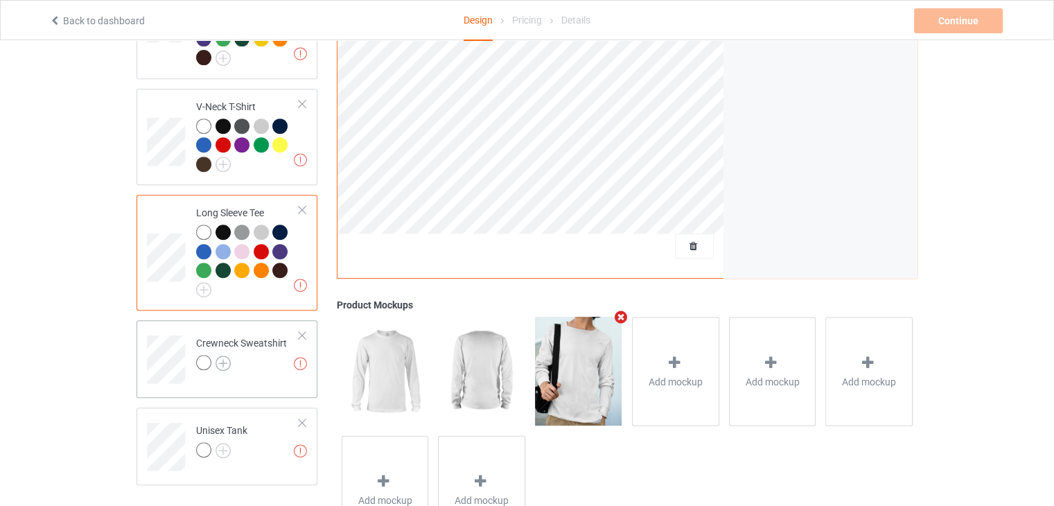
click at [225, 356] on img at bounding box center [223, 363] width 15 height 15
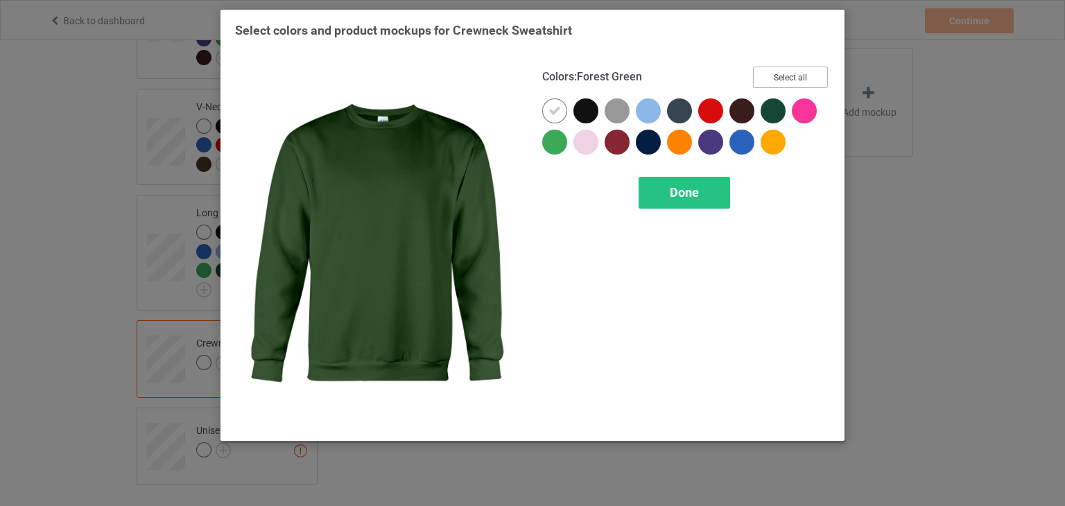
click at [782, 78] on button "Select all" at bounding box center [790, 77] width 75 height 21
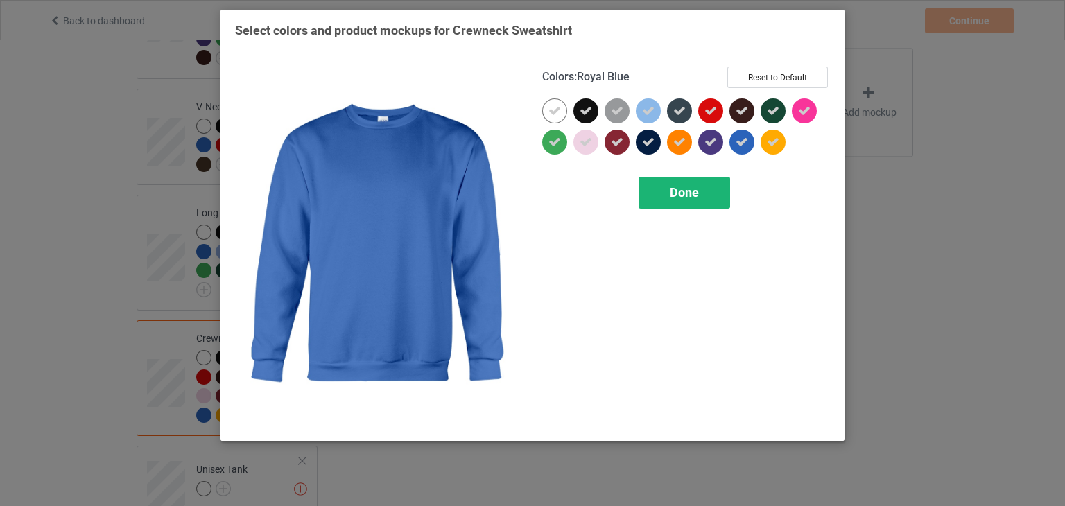
click at [693, 189] on span "Done" at bounding box center [684, 192] width 29 height 15
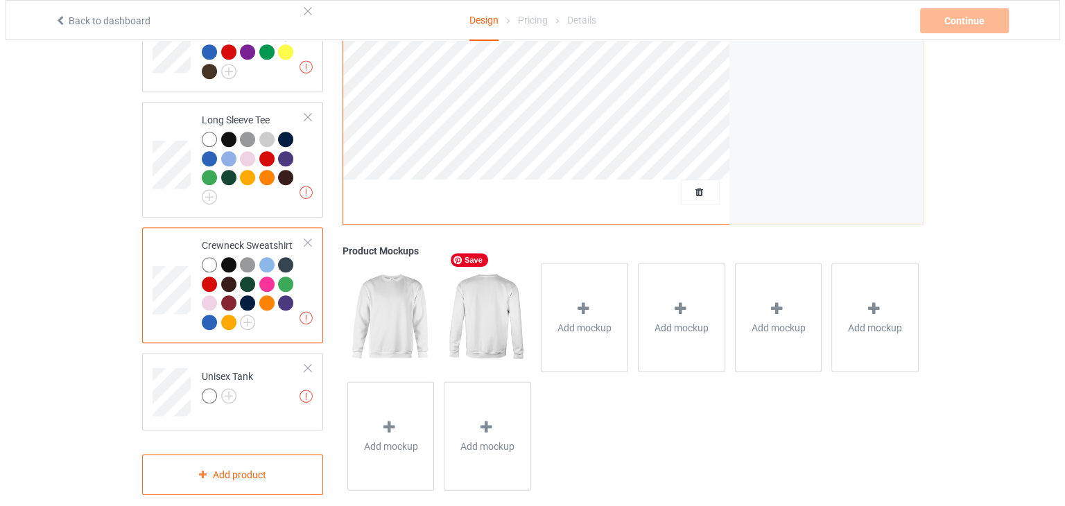
scroll to position [682, 0]
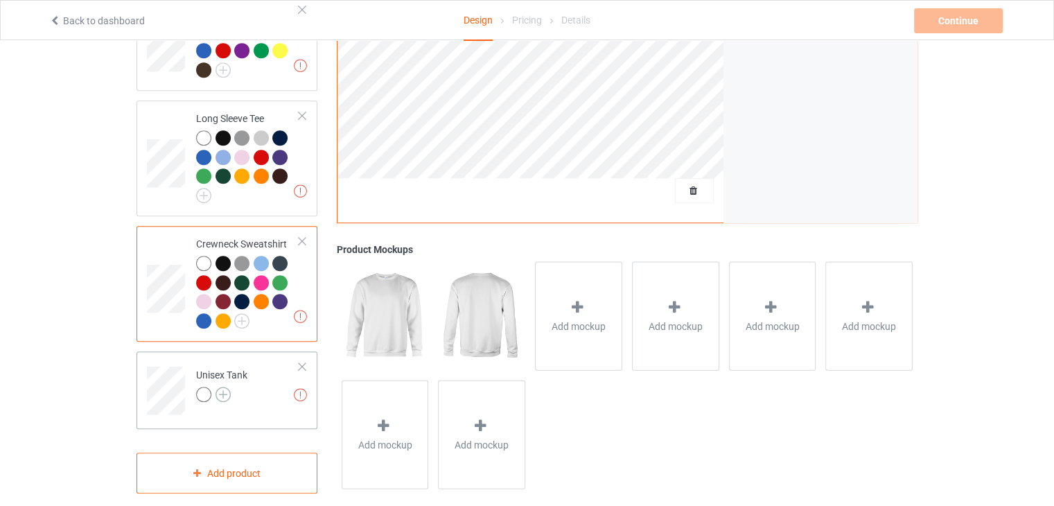
click at [221, 387] on img at bounding box center [223, 394] width 15 height 15
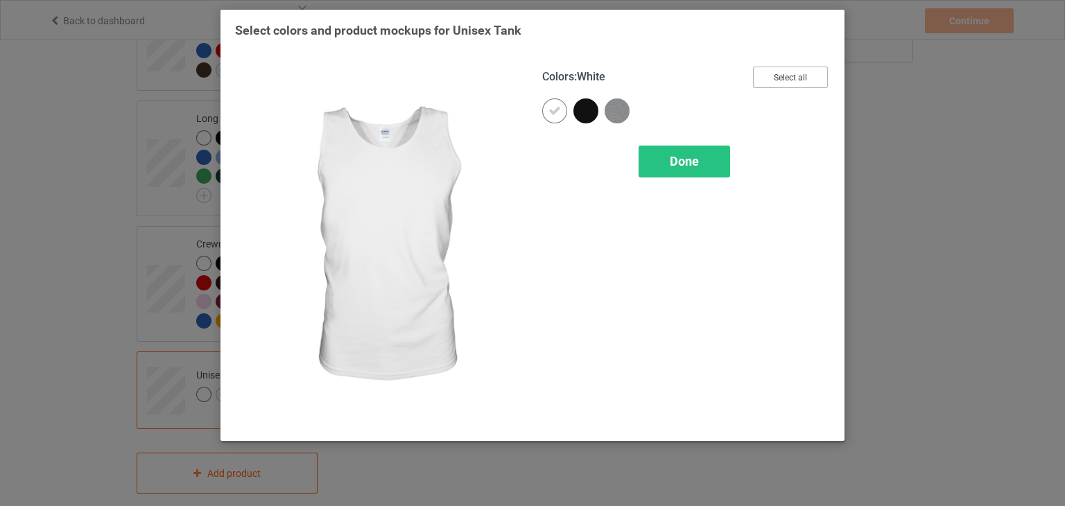
click at [778, 78] on button "Select all" at bounding box center [790, 77] width 75 height 21
click at [665, 161] on div "Done" at bounding box center [683, 162] width 91 height 32
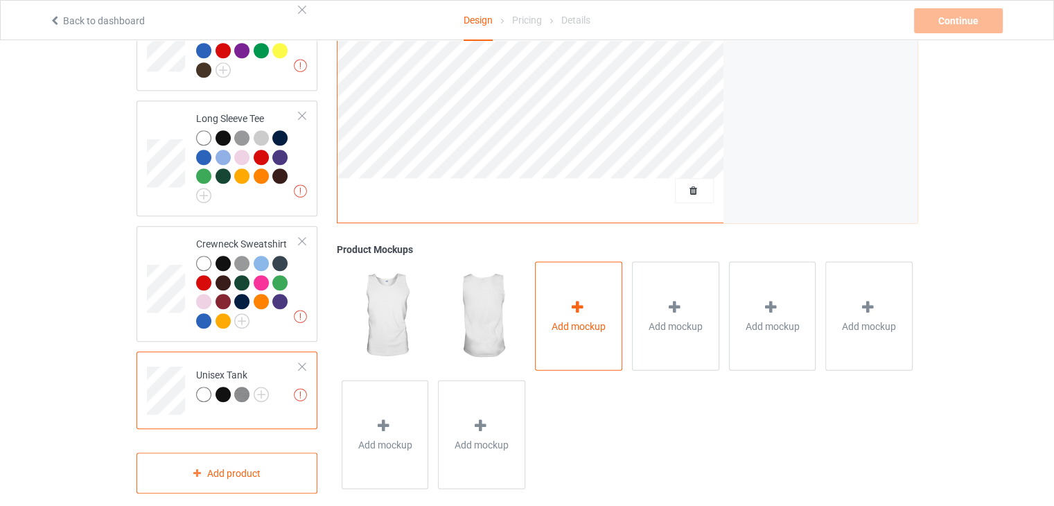
click at [575, 322] on div "Add mockup" at bounding box center [578, 315] width 87 height 109
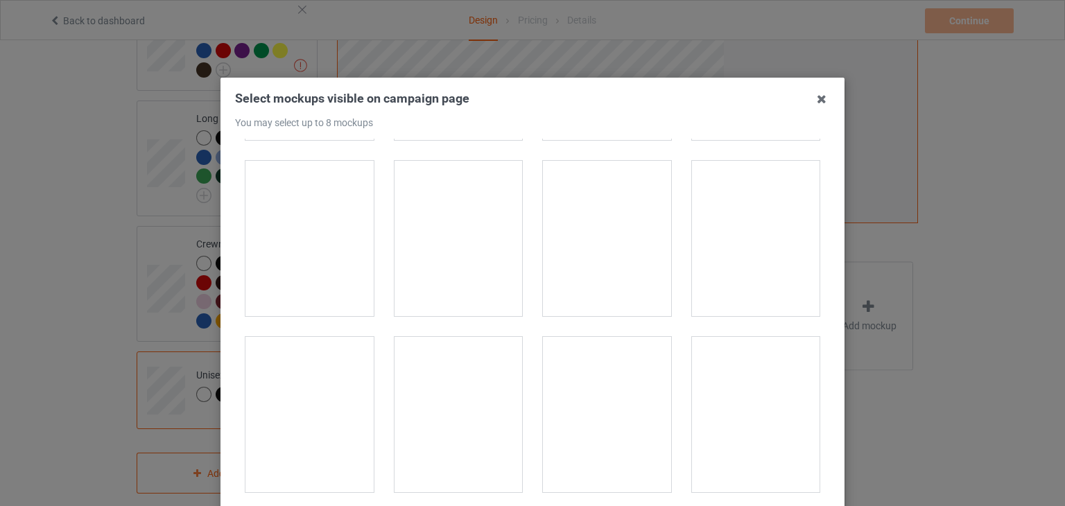
scroll to position [347, 0]
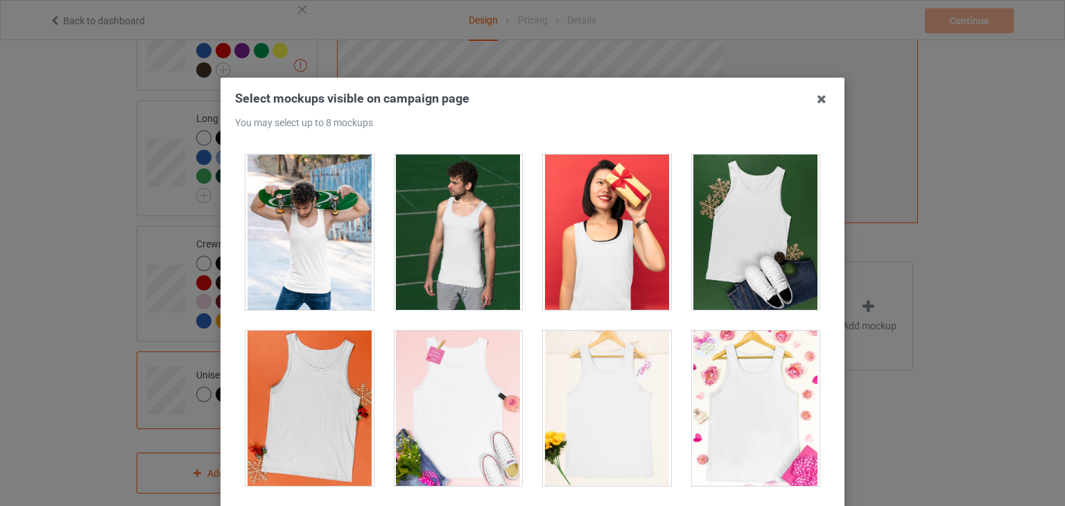
click at [483, 412] on div at bounding box center [458, 408] width 128 height 155
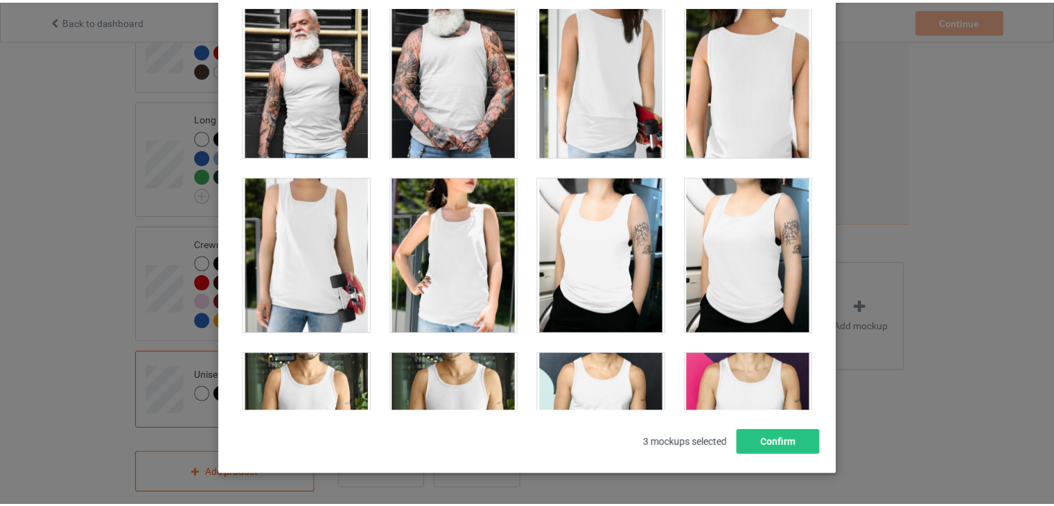
scroll to position [178, 0]
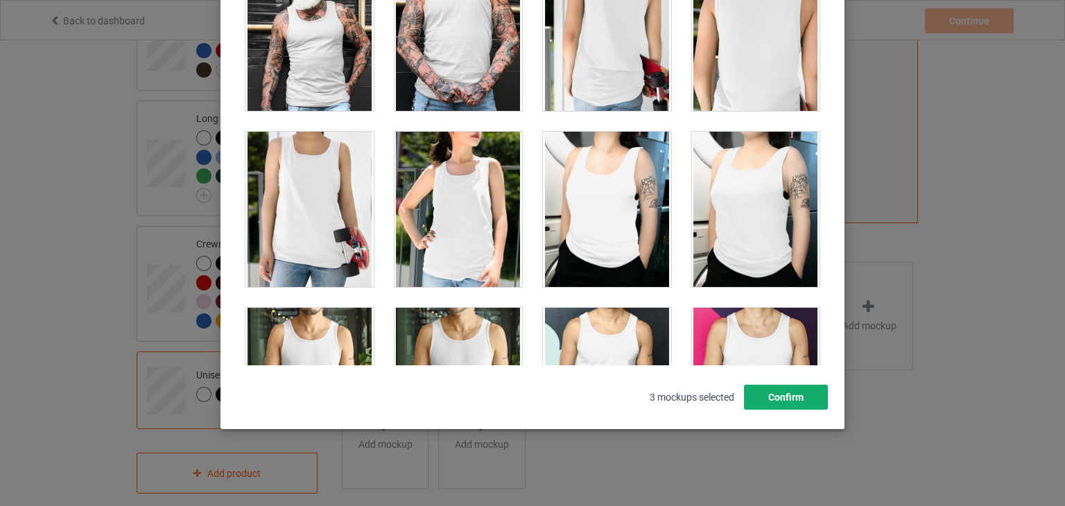
click at [770, 405] on button "Confirm" at bounding box center [786, 397] width 84 height 25
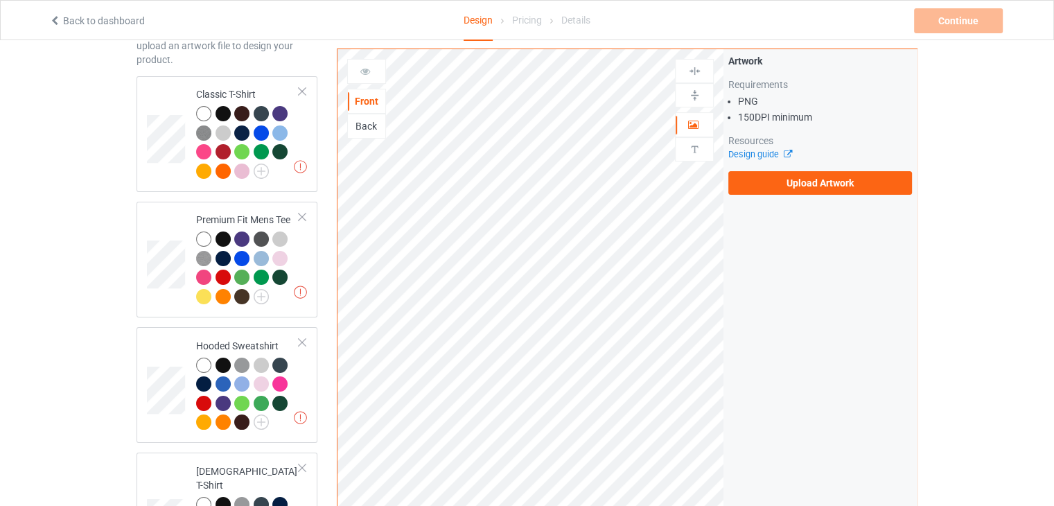
scroll to position [0, 0]
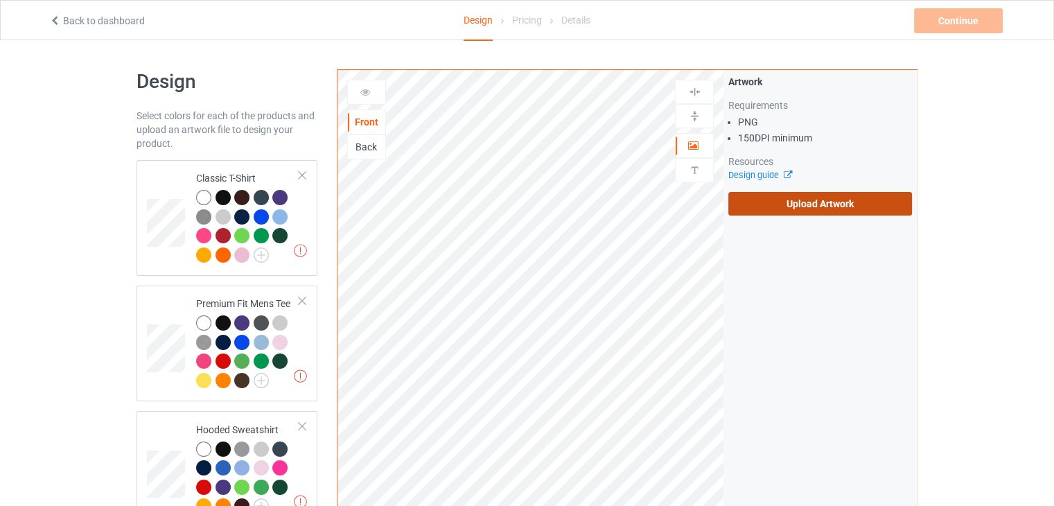
click at [815, 195] on label "Upload Artwork" at bounding box center [820, 204] width 184 height 24
click at [0, 0] on input "Upload Artwork" at bounding box center [0, 0] width 0 height 0
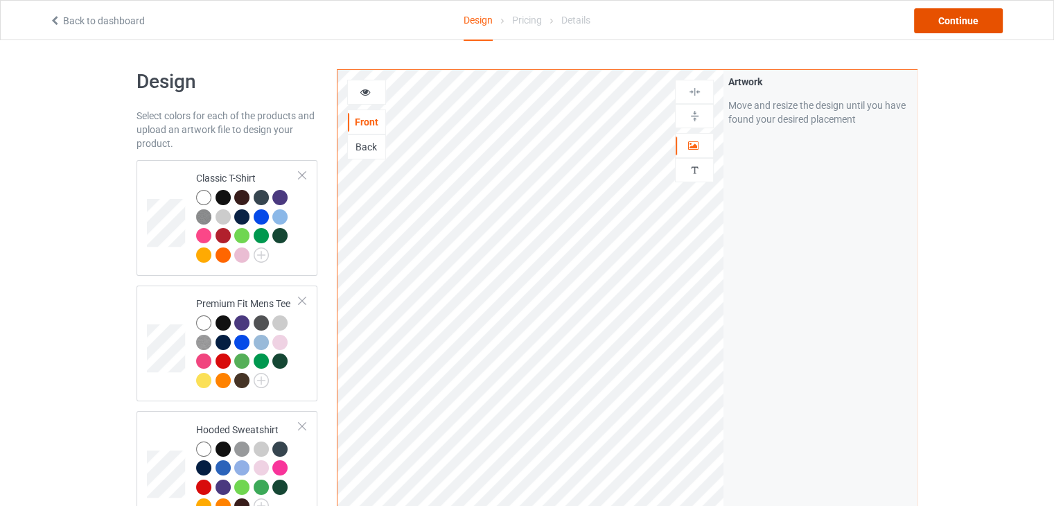
click at [965, 17] on div "Continue" at bounding box center [958, 20] width 89 height 25
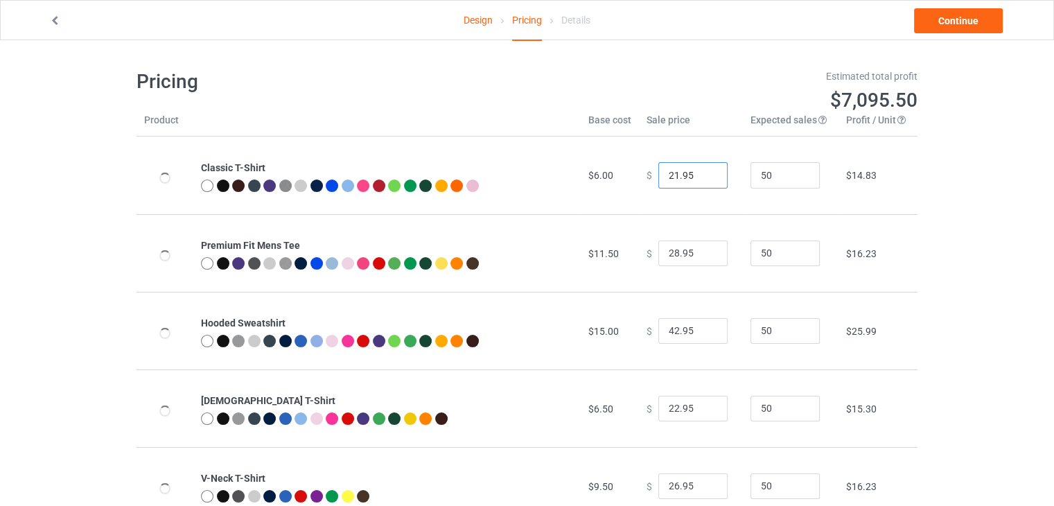
click at [702, 180] on input "21.95" at bounding box center [692, 175] width 69 height 26
click at [702, 180] on input "20.95" at bounding box center [692, 175] width 69 height 26
type input "19.95"
click at [702, 180] on input "19.95" at bounding box center [692, 175] width 69 height 26
click at [965, 23] on link "Continue" at bounding box center [958, 20] width 89 height 25
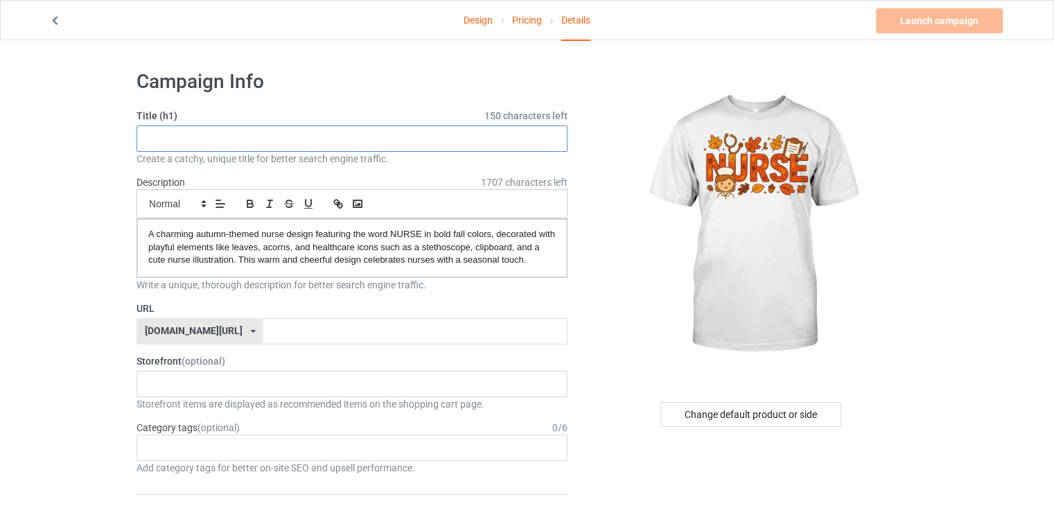
click at [324, 138] on input "text" at bounding box center [352, 138] width 431 height 26
paste input "Nurse in Autumn Colors"
type input "Nurse in Autumn Colors"
click at [263, 333] on input "text" at bounding box center [415, 331] width 304 height 26
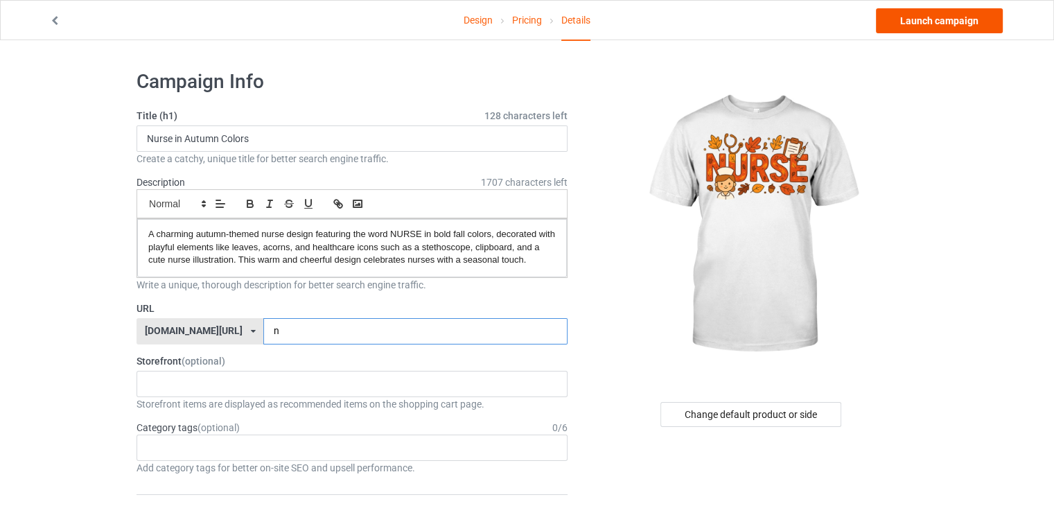
type input "n"
click at [925, 24] on link "Launch campaign" at bounding box center [939, 20] width 127 height 25
